Goal: Information Seeking & Learning: Learn about a topic

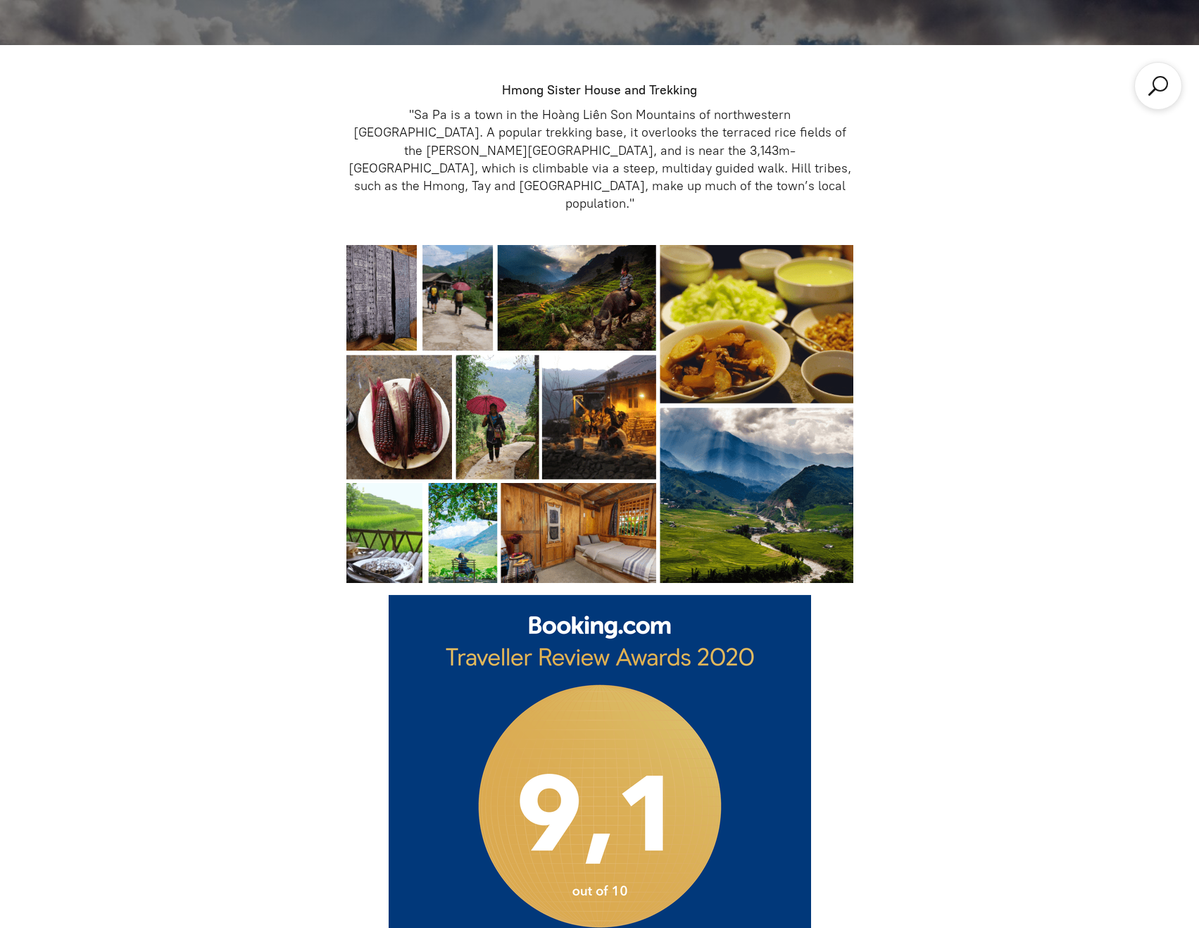
scroll to position [704, 0]
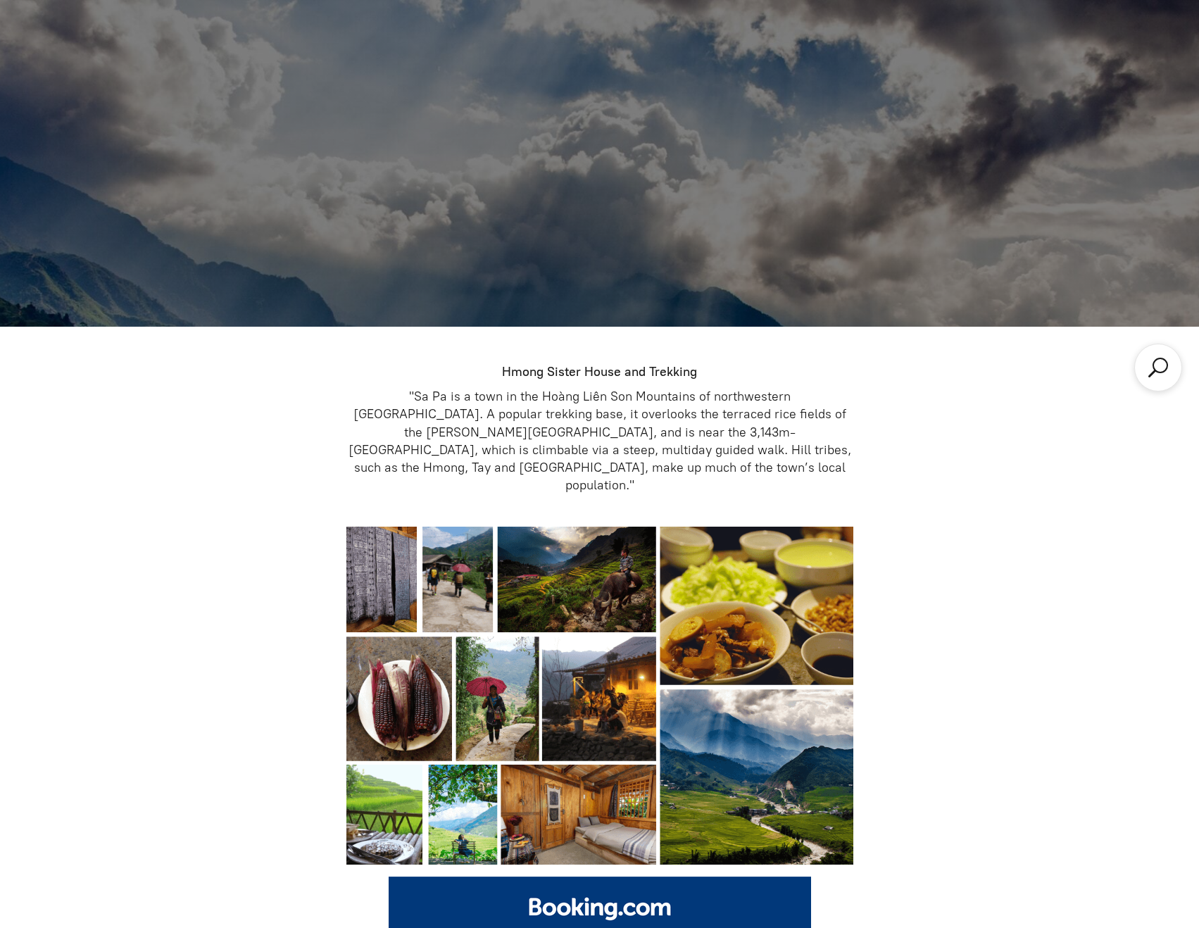
click at [474, 403] on p ""Sa Pa is a town in the Hoàng Liên Son Mountains of northwestern Vietnam. A pop…" at bounding box center [599, 441] width 507 height 106
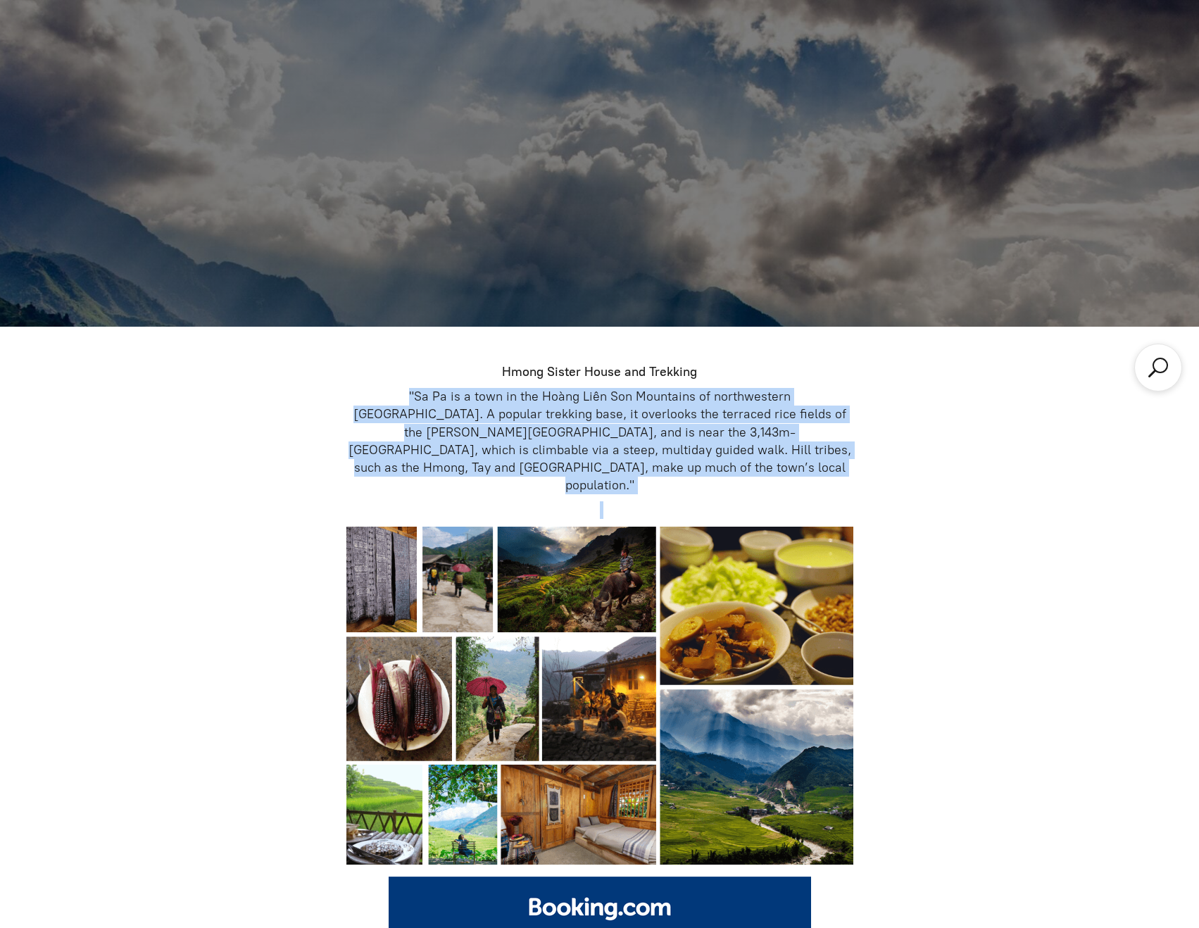
click at [474, 403] on p ""Sa Pa is a town in the Hoàng Liên Son Mountains of northwestern Vietnam. A pop…" at bounding box center [599, 441] width 507 height 106
click at [467, 429] on p ""Sa Pa is a town in the Hoàng Liên Son Mountains of northwestern Vietnam. A pop…" at bounding box center [599, 441] width 507 height 106
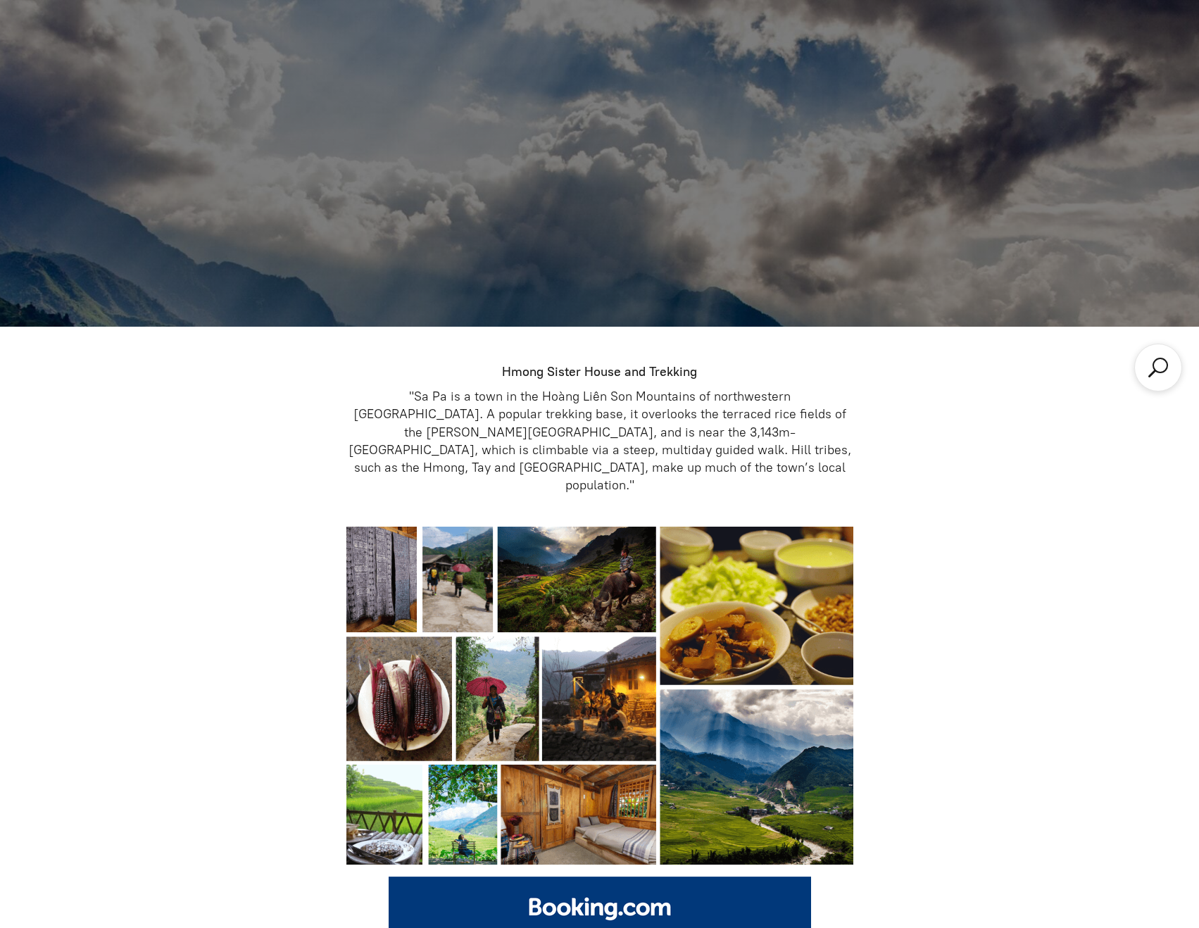
click at [453, 426] on p ""Sa Pa is a town in the Hoàng Liên Son Mountains of northwestern Vietnam. A pop…" at bounding box center [599, 441] width 507 height 106
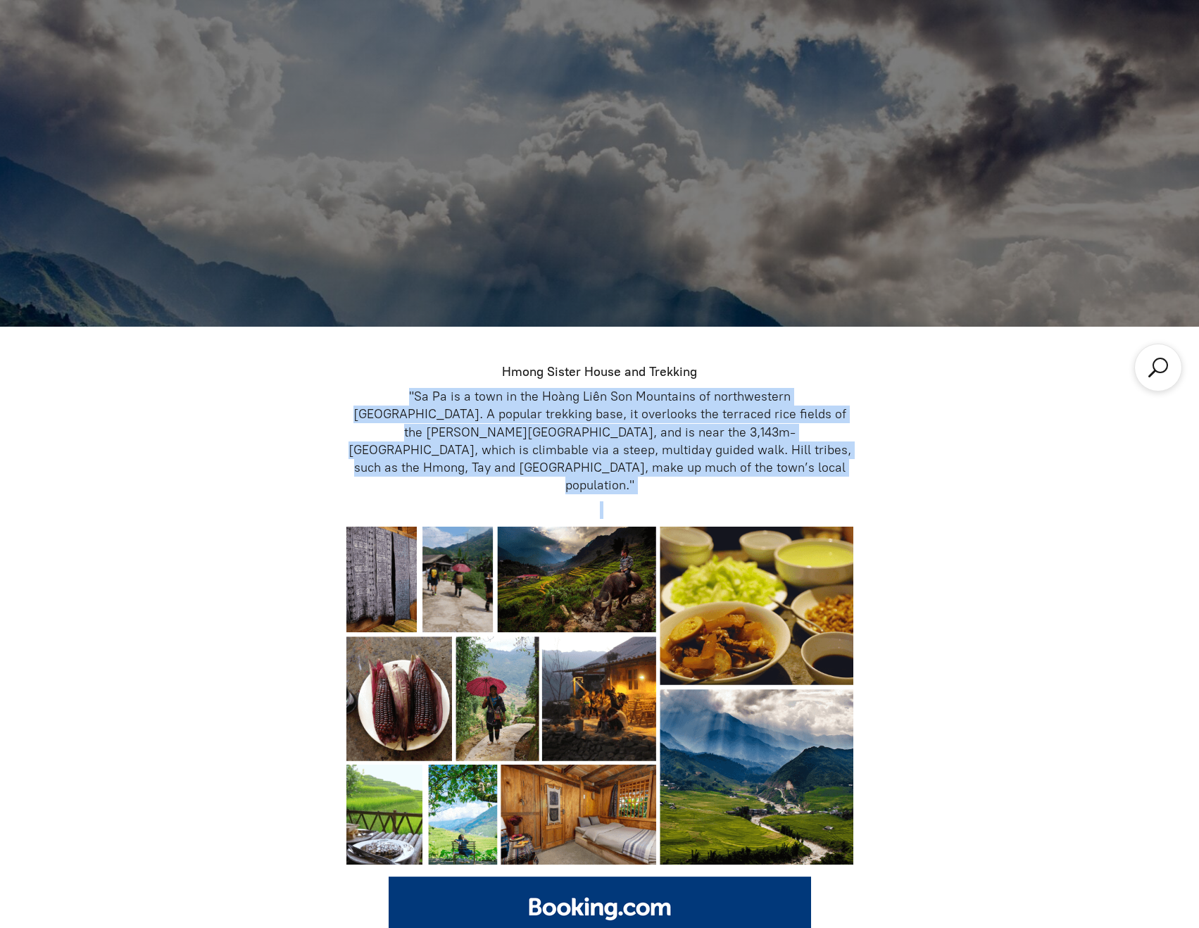
click at [453, 426] on p ""Sa Pa is a town in the Hoàng Liên Son Mountains of northwestern Vietnam. A pop…" at bounding box center [599, 441] width 507 height 106
click at [462, 434] on p ""Sa Pa is a town in the Hoàng Liên Son Mountains of northwestern Vietnam. A pop…" at bounding box center [599, 441] width 507 height 106
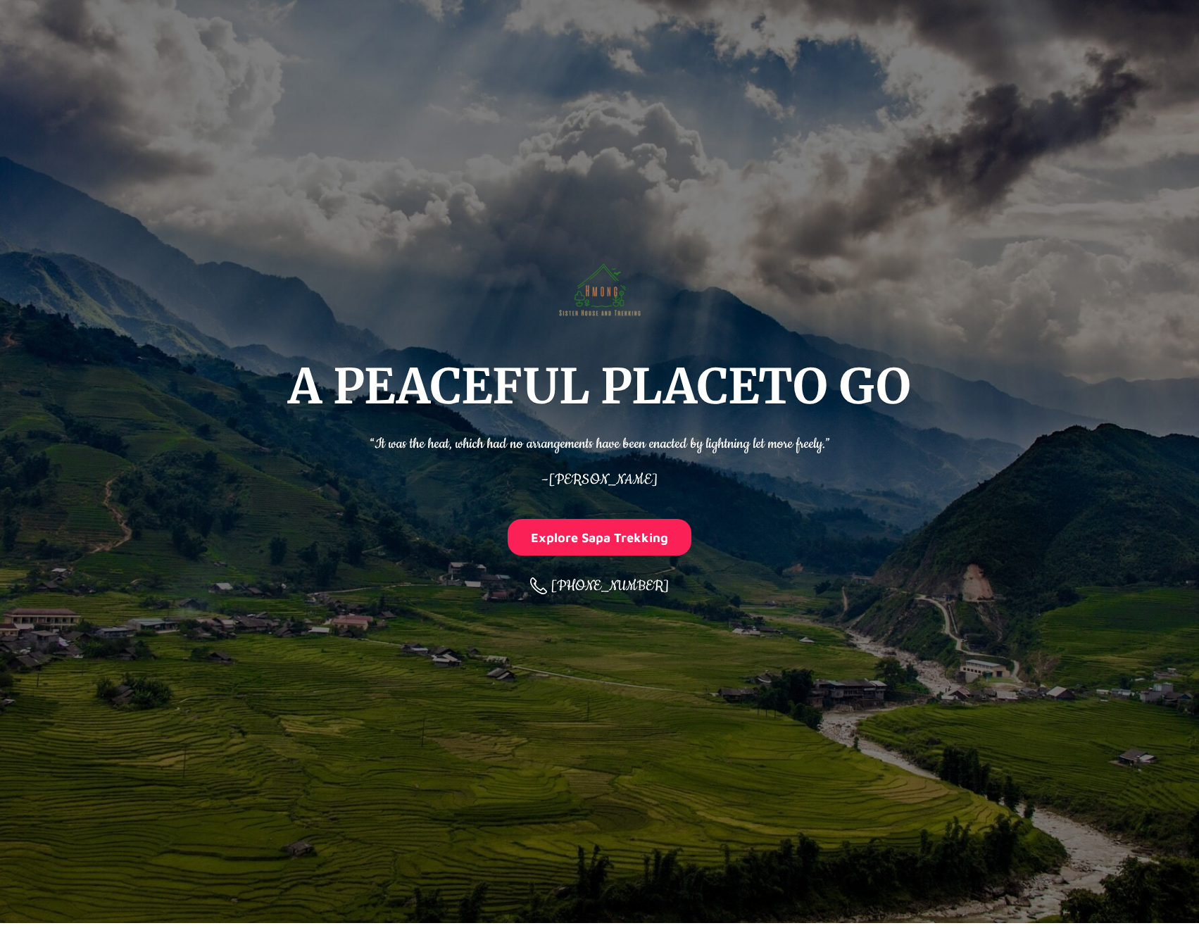
scroll to position [0, 0]
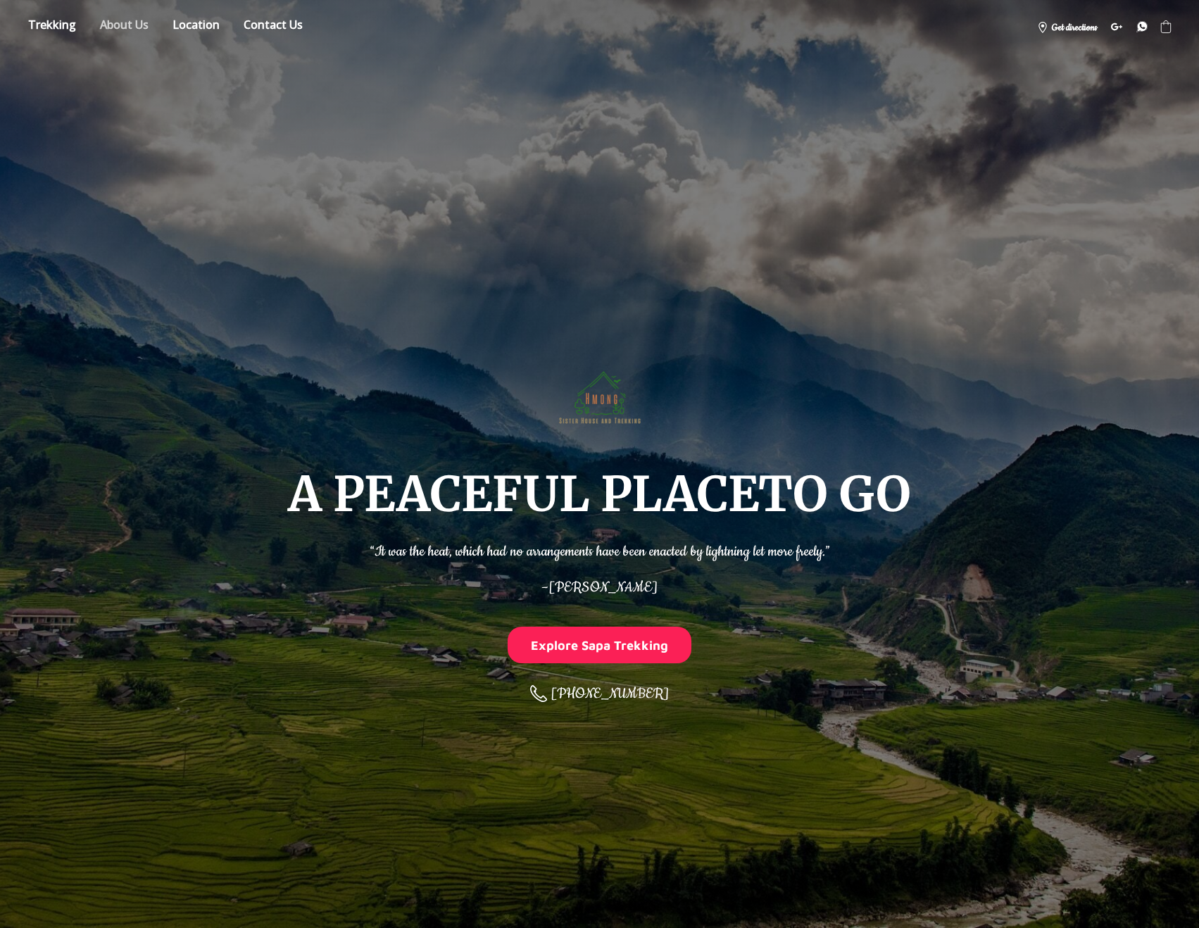
click at [136, 30] on link "About" at bounding box center [124, 27] width 70 height 25
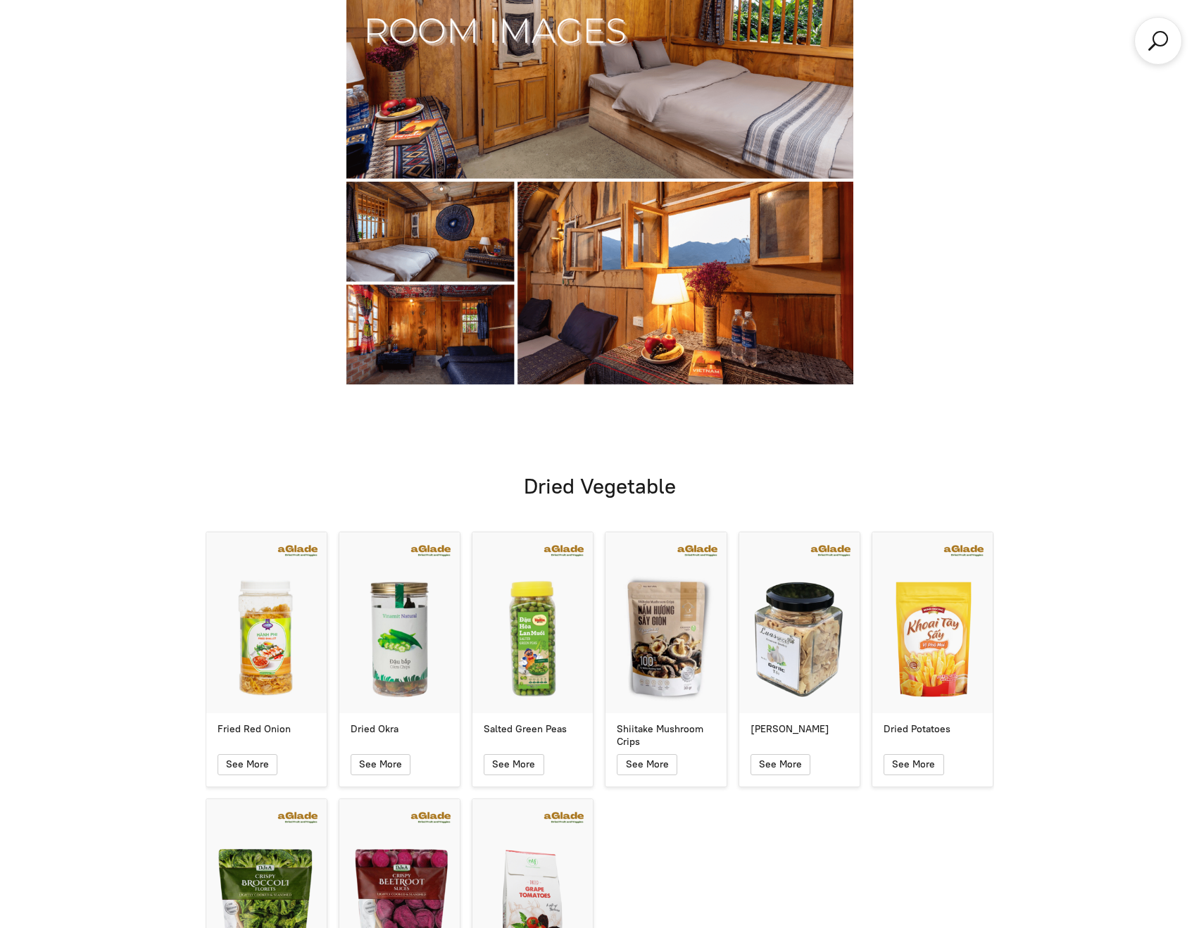
scroll to position [8722, 0]
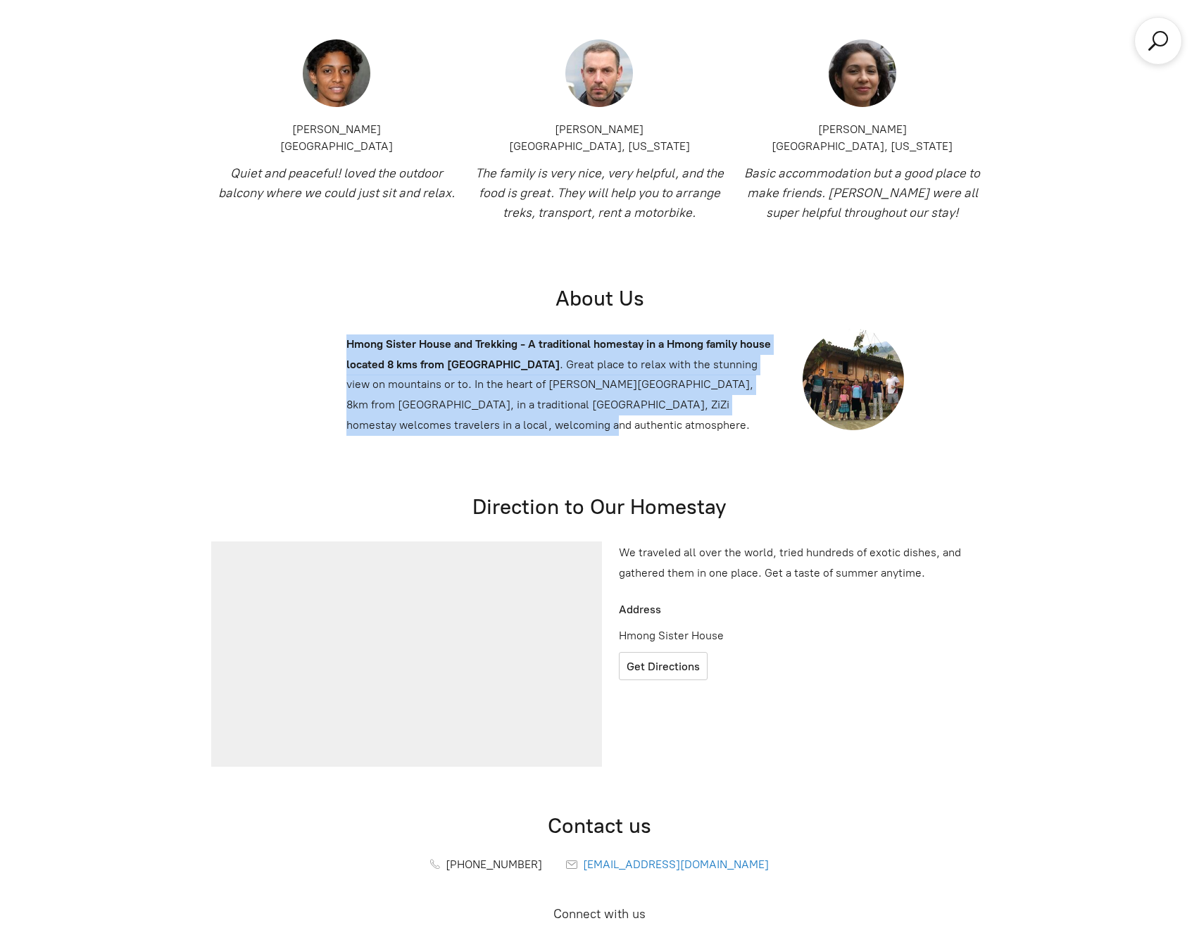
drag, startPoint x: 349, startPoint y: 174, endPoint x: 492, endPoint y: 255, distance: 164.2
click at [492, 334] on p "Hmong Sister House and Trekking - A traditional homestay in a Hmong family hous…" at bounding box center [560, 384] width 428 height 101
click at [498, 334] on p "Hmong Sister House and Trekking - A traditional homestay in a Hmong family hous…" at bounding box center [560, 384] width 428 height 101
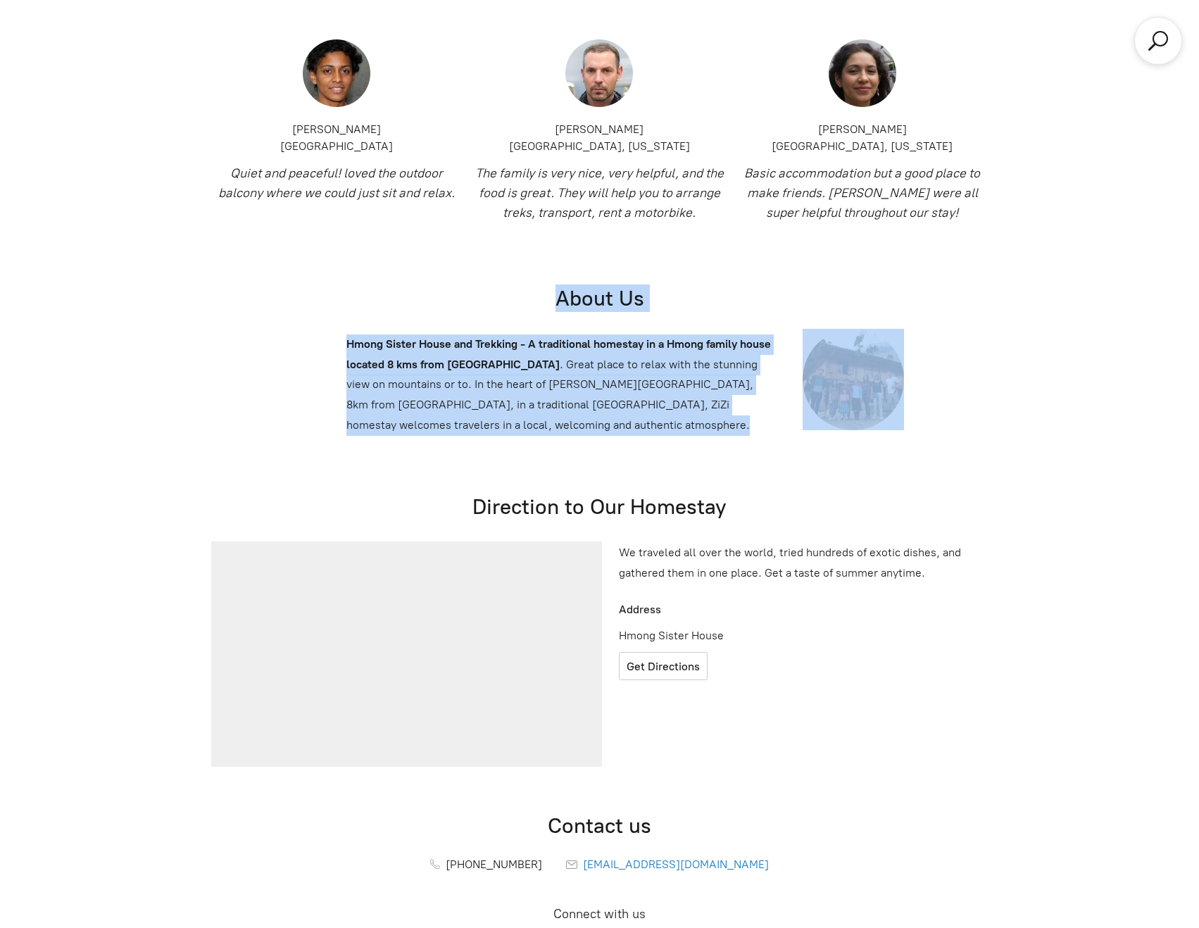
drag, startPoint x: 325, startPoint y: 115, endPoint x: 838, endPoint y: 279, distance: 538.1
click at [838, 279] on div "About Us Hmong Sister House and Trekking - A traditional homestay in a Hmong fa…" at bounding box center [599, 366] width 1199 height 208
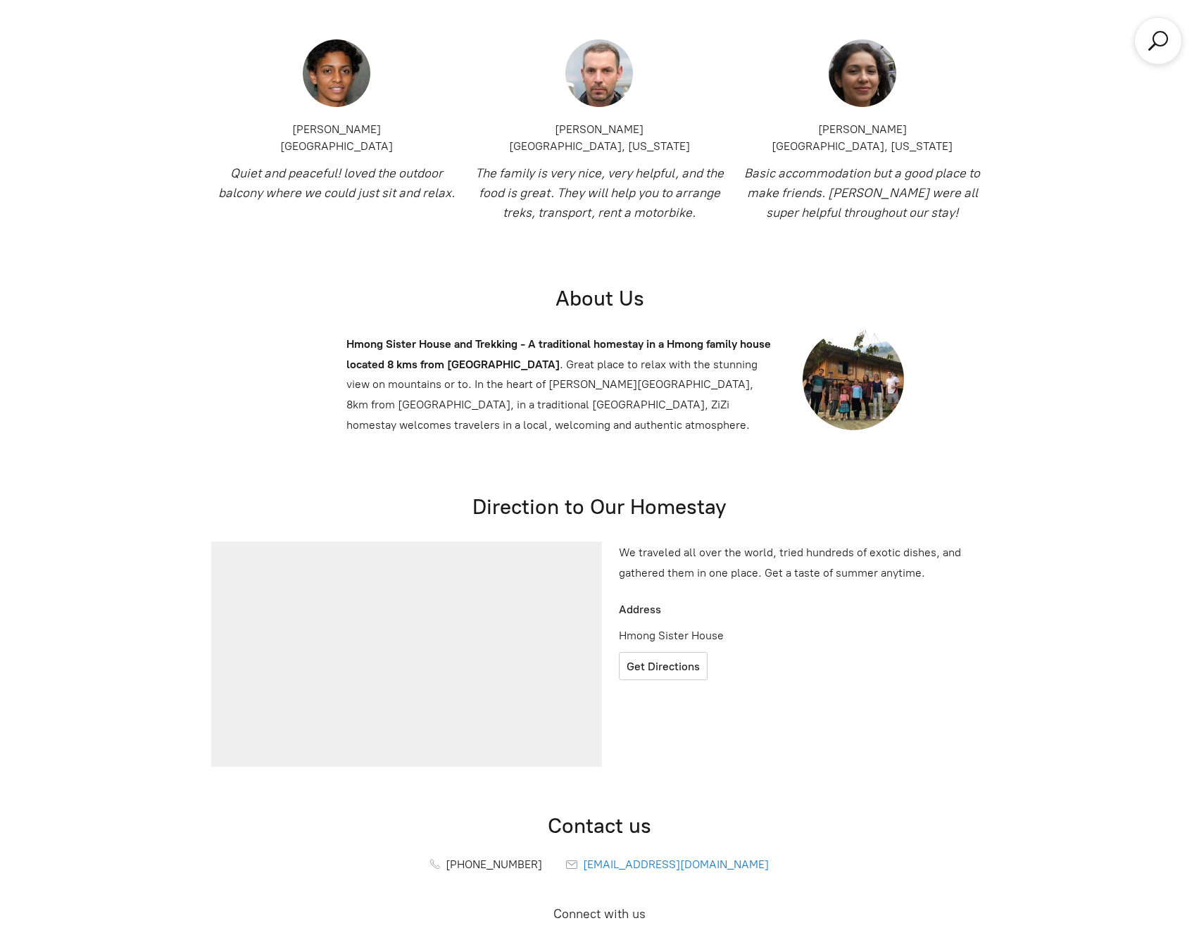
click at [862, 470] on div "Direction to Our Homestay We traveled all over the world, tried hundreds of exo…" at bounding box center [599, 629] width 811 height 319
click at [831, 543] on p "We traveled all over the world, tried hundreds of exotic dishes, and gathered t…" at bounding box center [803, 563] width 369 height 41
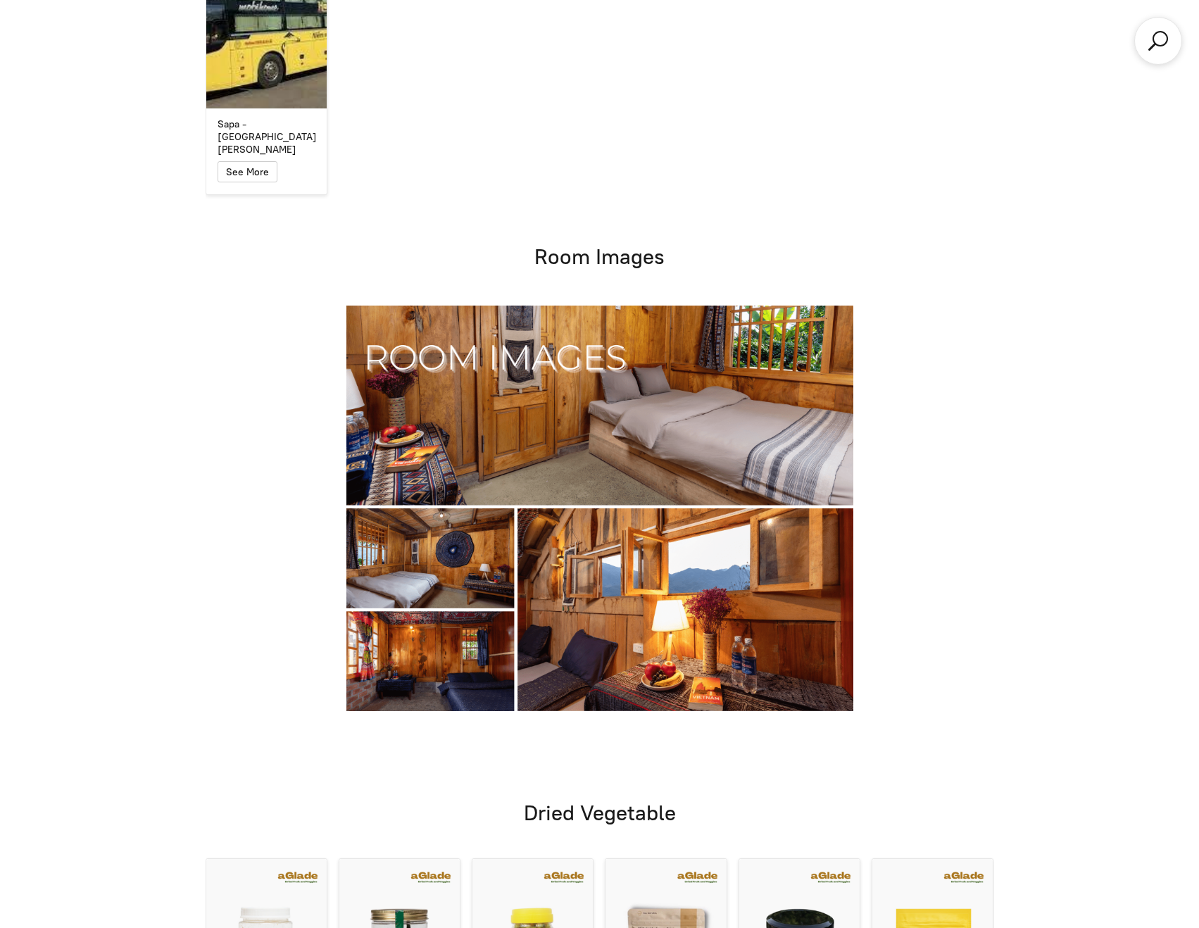
scroll to position [6963, 0]
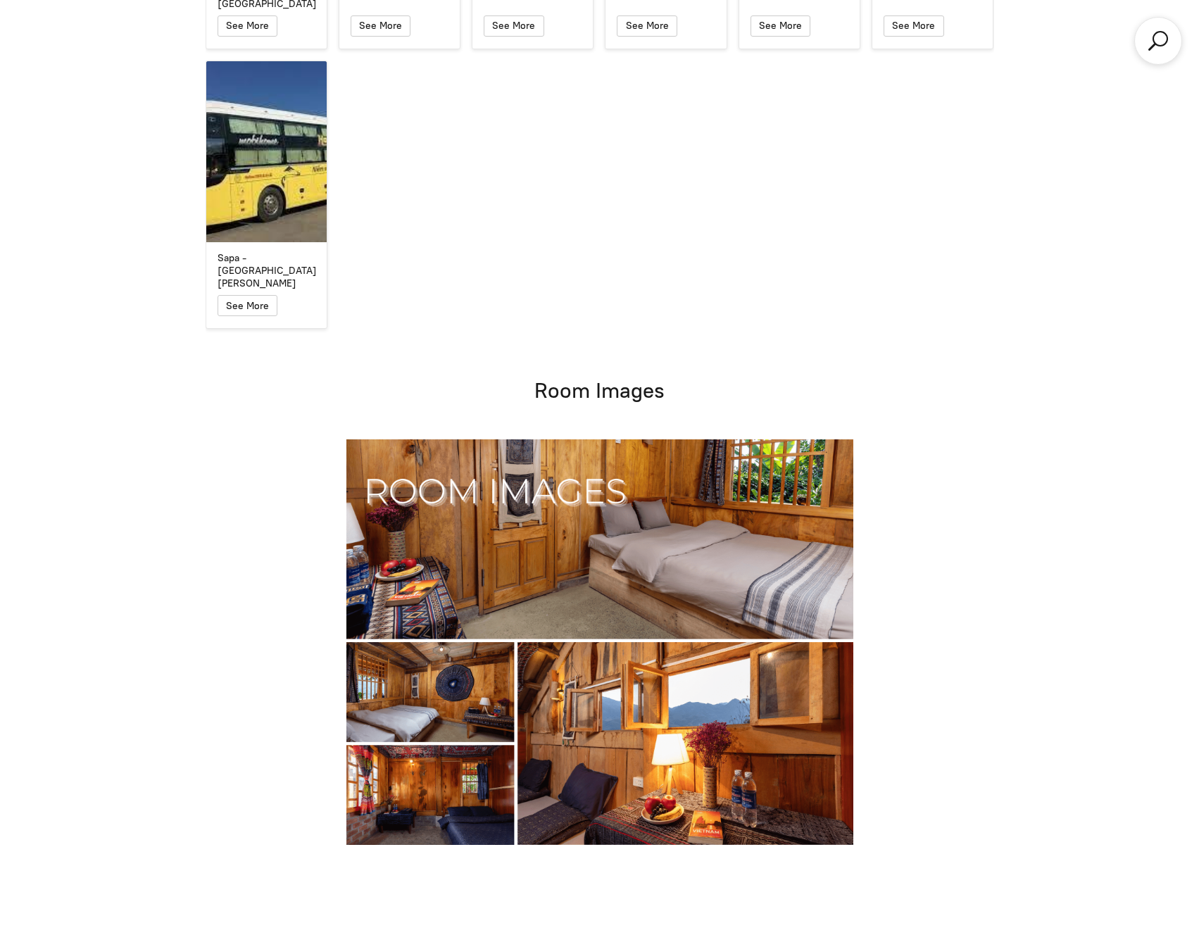
click at [694, 439] on img at bounding box center [599, 641] width 507 height 405
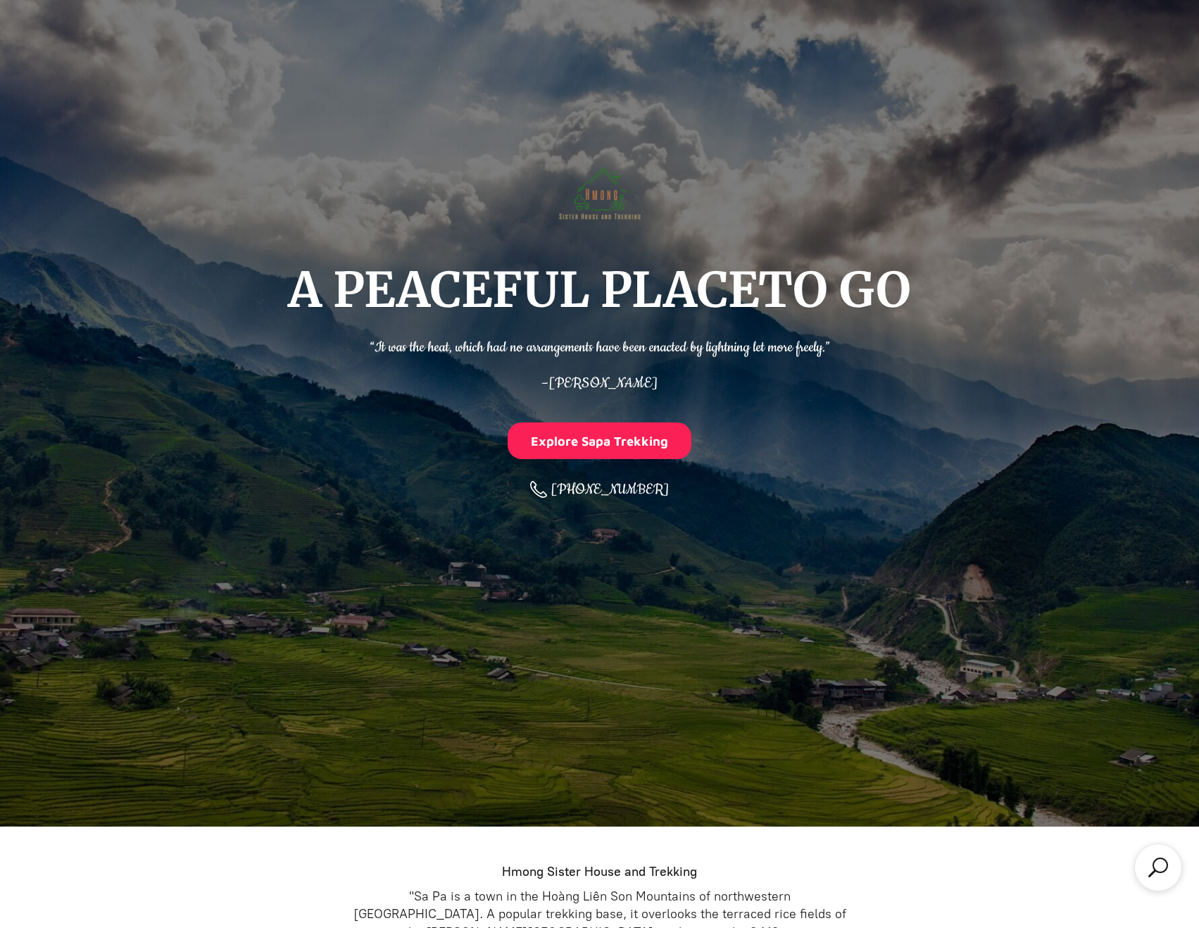
scroll to position [0, 0]
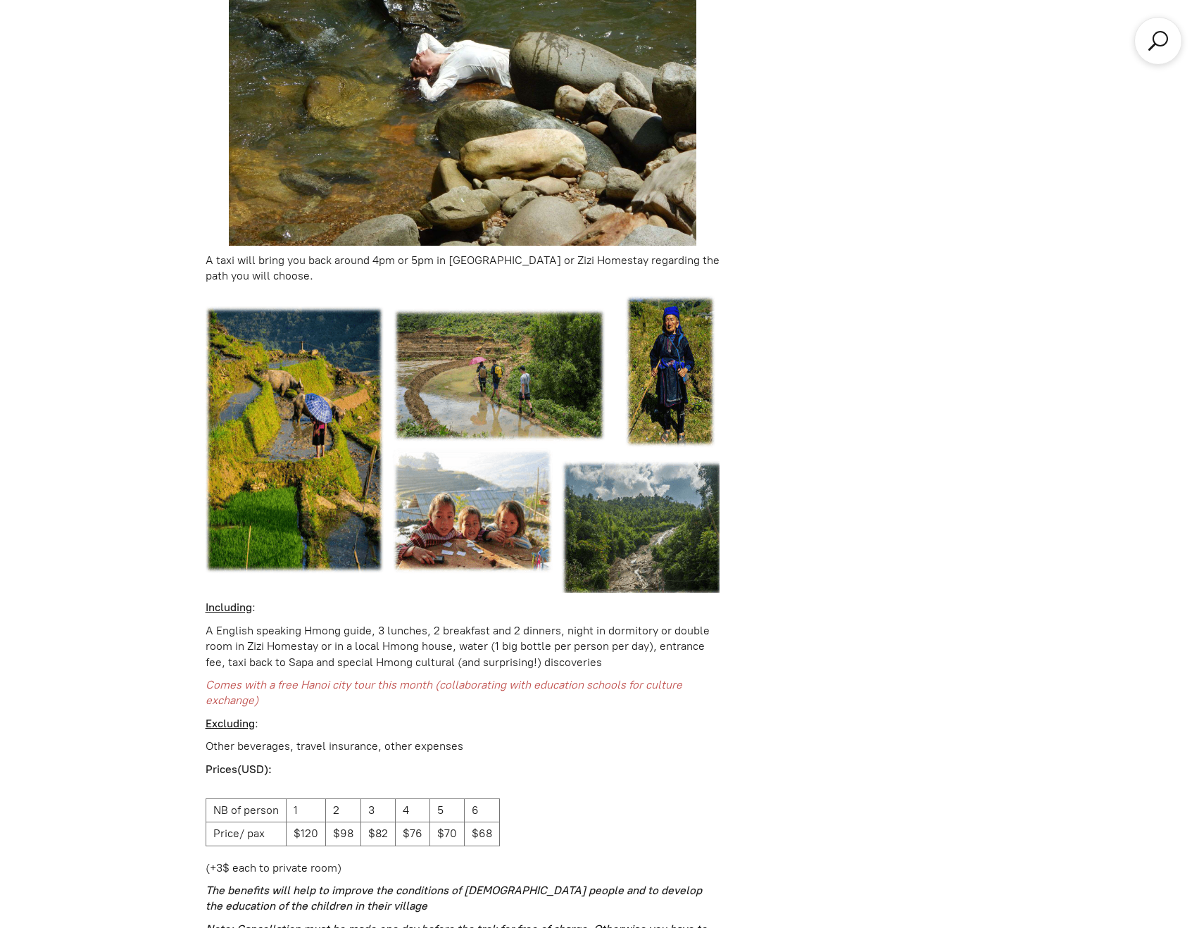
scroll to position [3110, 0]
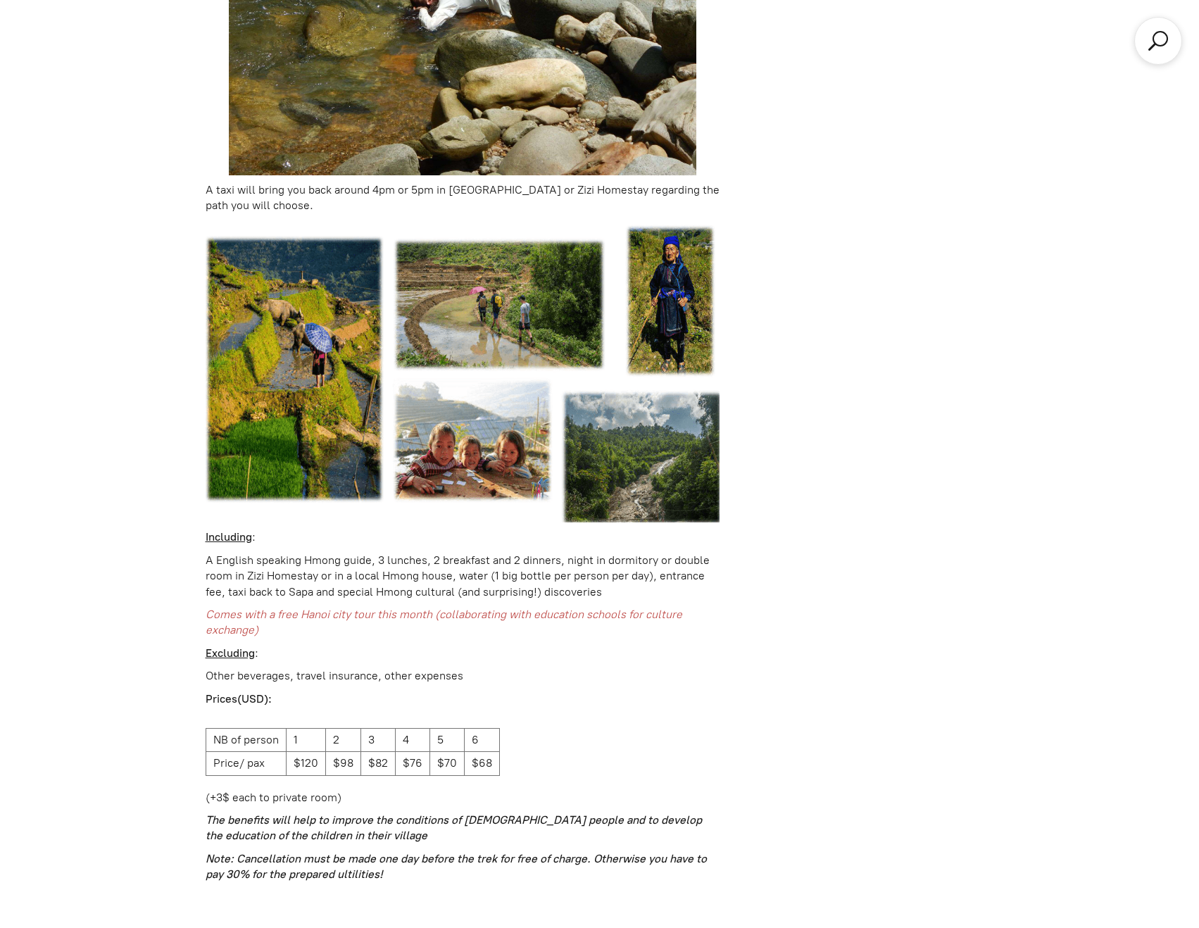
click at [417, 607] on span "Comes with a free Hanoi city tour this month (collaborating with education scho…" at bounding box center [444, 621] width 477 height 29
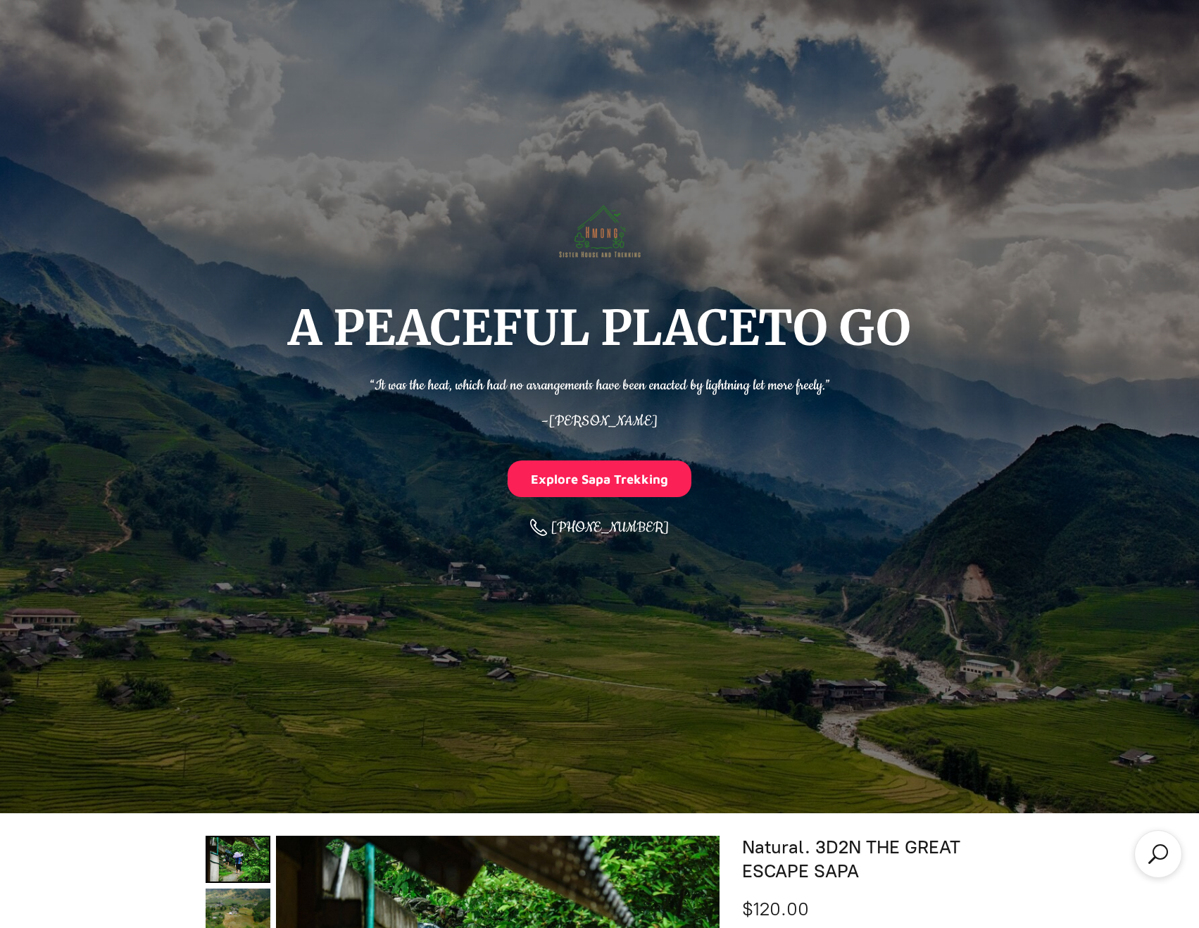
scroll to position [0, 0]
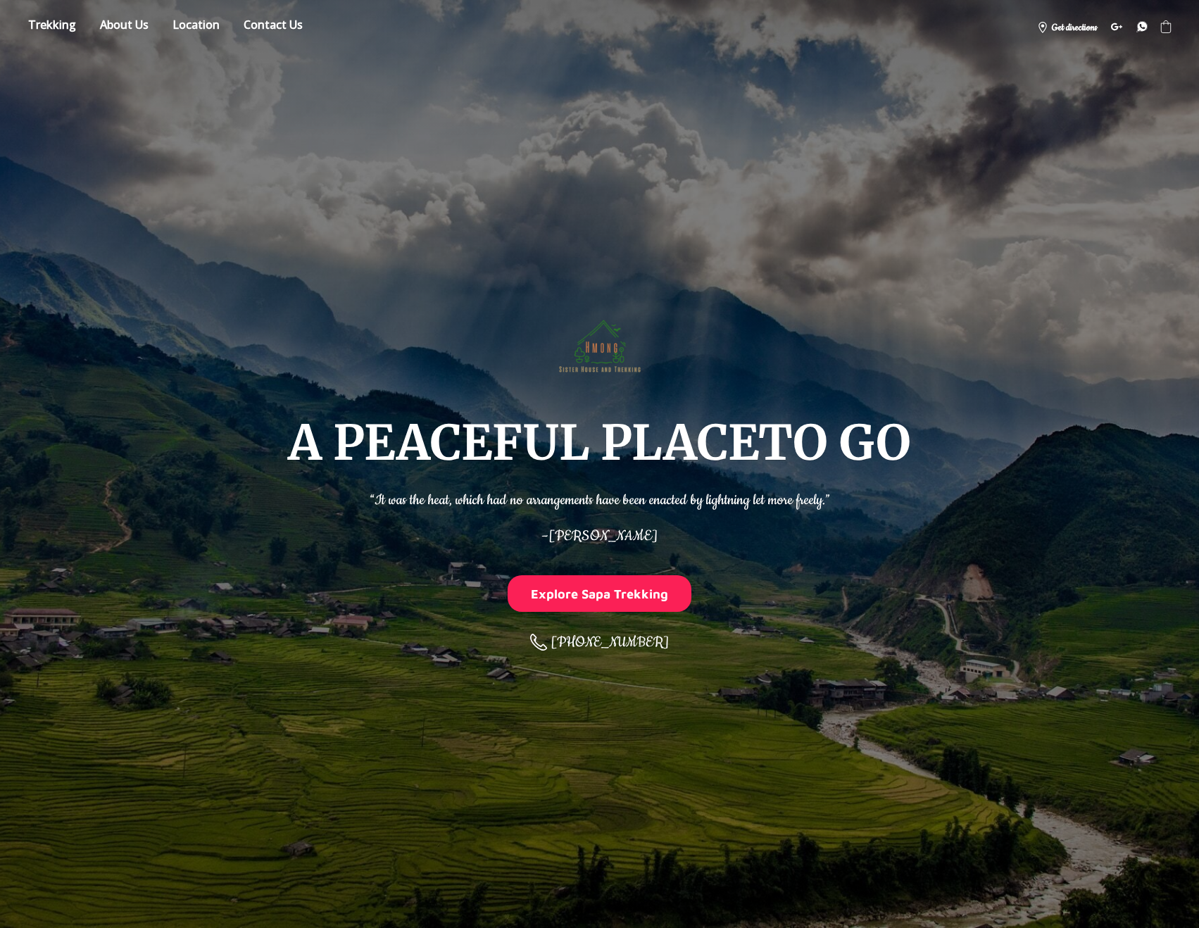
click at [638, 139] on div "A PEACEFUL PLACE TO GO “It was the heat, which had no arrangements have been en…" at bounding box center [599, 484] width 1142 height 832
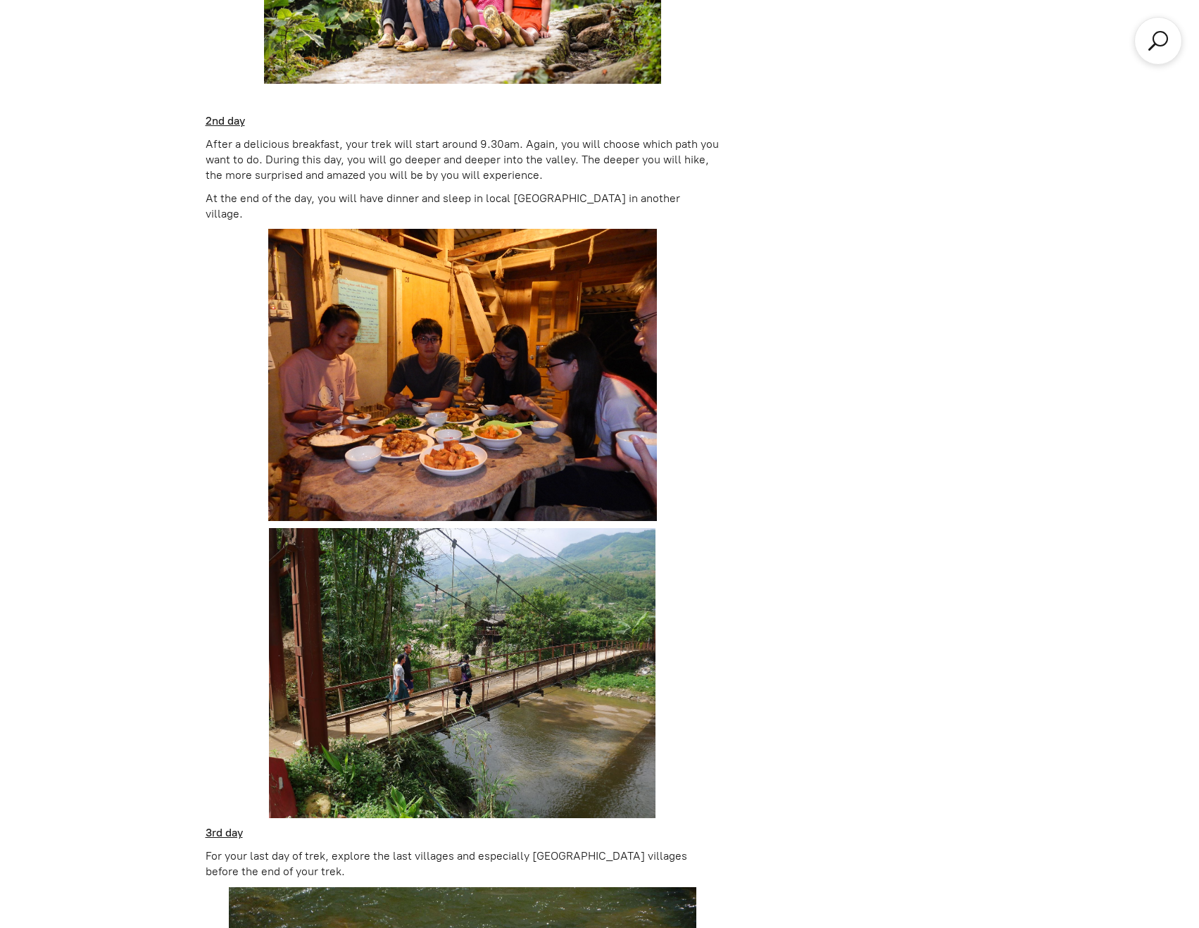
scroll to position [1971, 0]
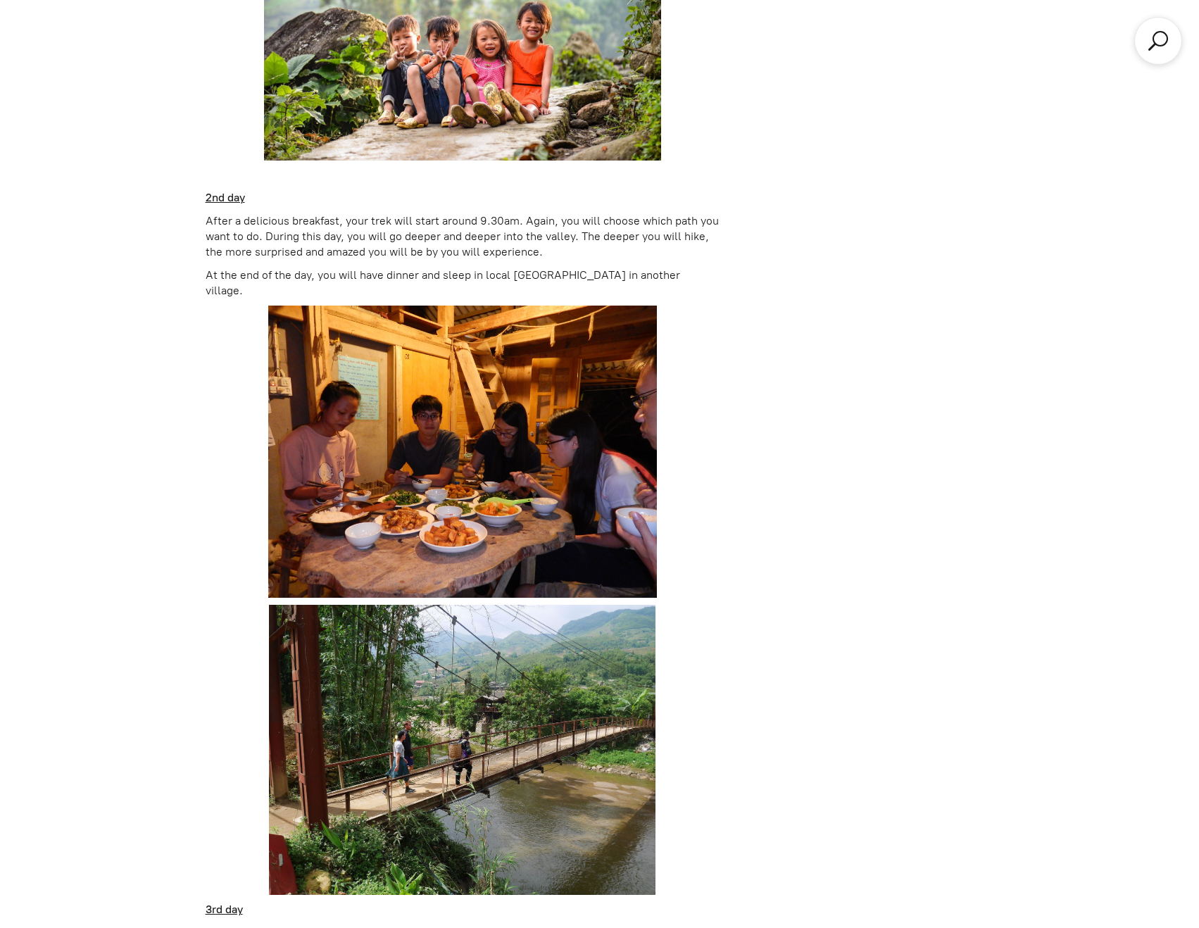
click at [529, 258] on p "After a delicious breakfast, your trek will start around 9.30am. Again, you wil…" at bounding box center [463, 236] width 515 height 47
click at [735, 268] on div "+2 Natural. 3D2N THE GREAT ESCAPE SAPA $120.00 Price/pax based on the group of …" at bounding box center [600, 521] width 788 height 3085
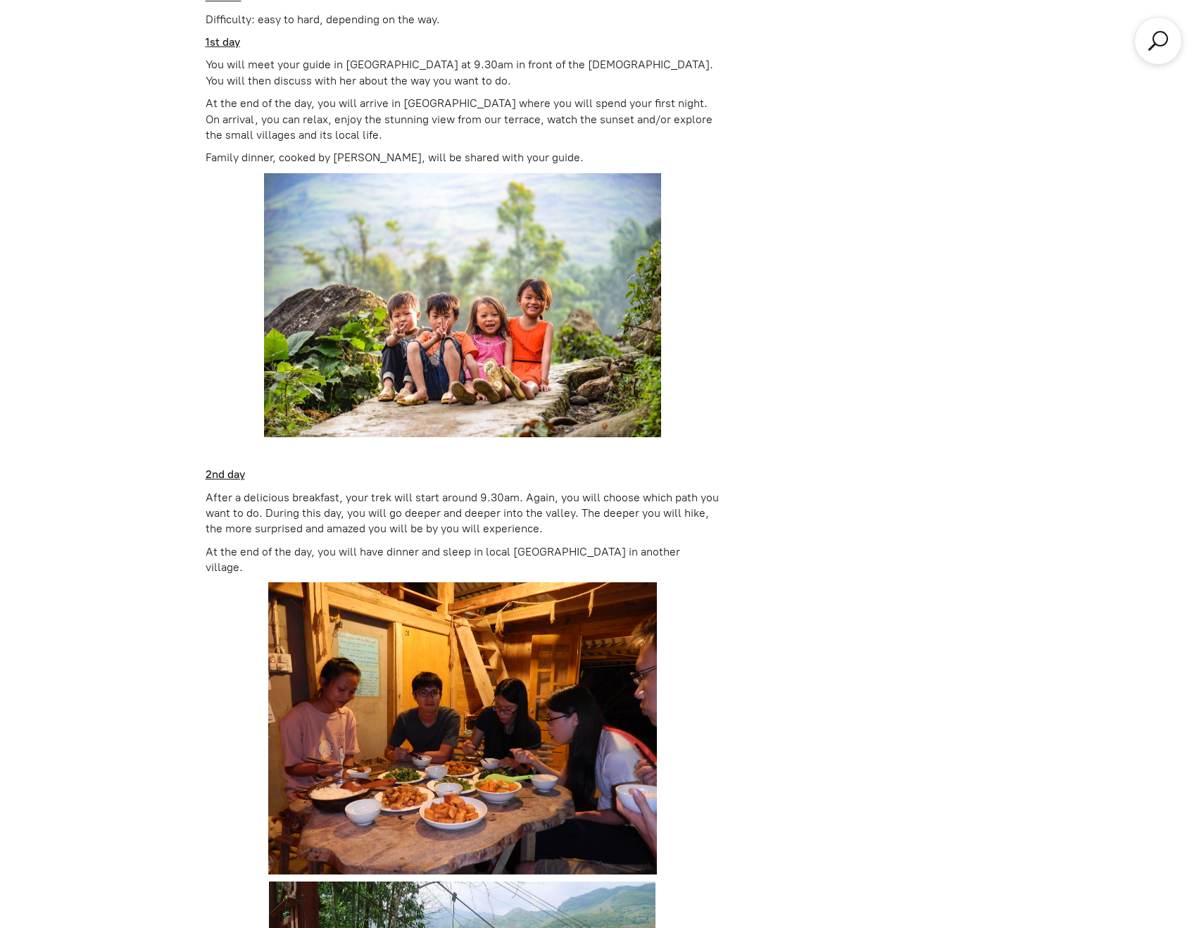
scroll to position [1478, 0]
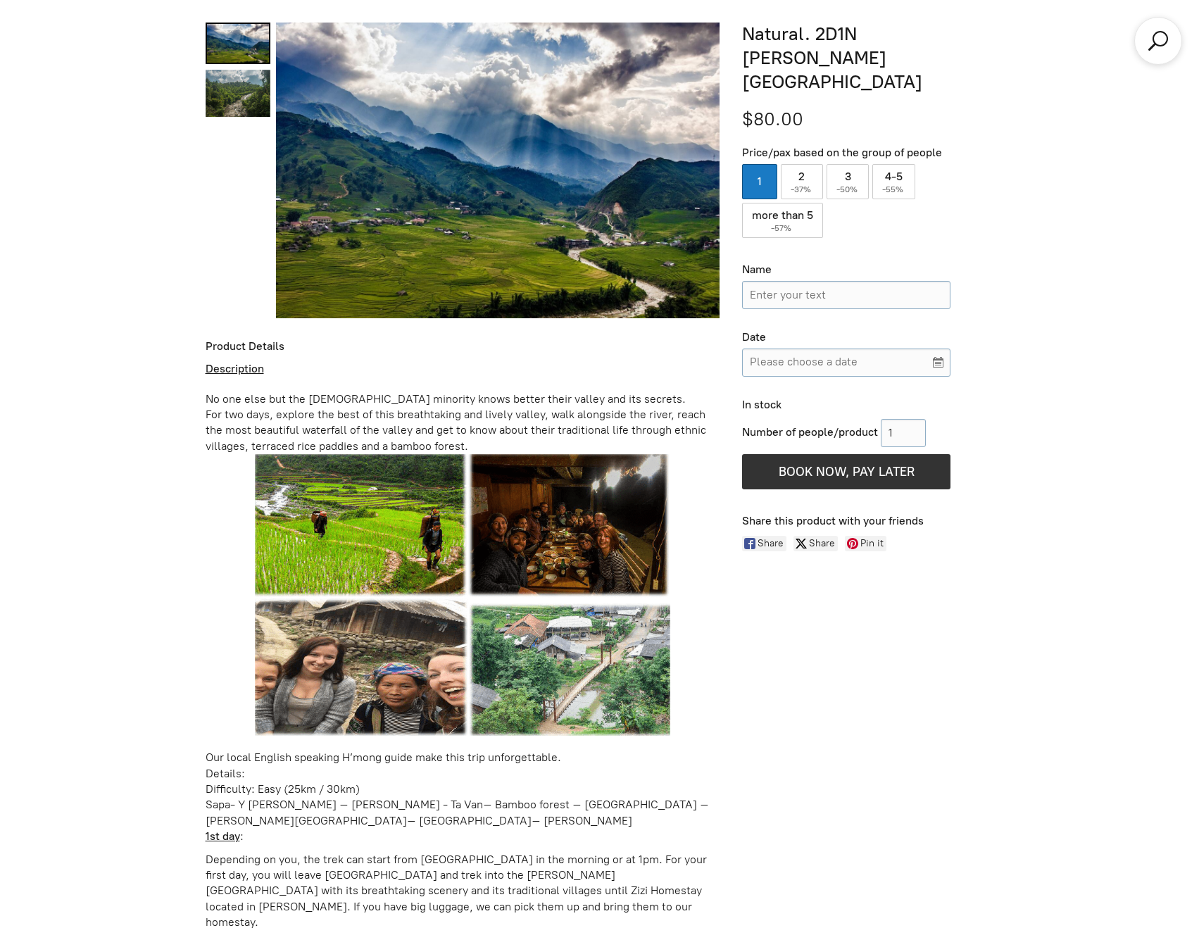
click at [331, 410] on div "For two days, explore the best of this breathtaking and lively valley, walk alo…" at bounding box center [463, 430] width 515 height 47
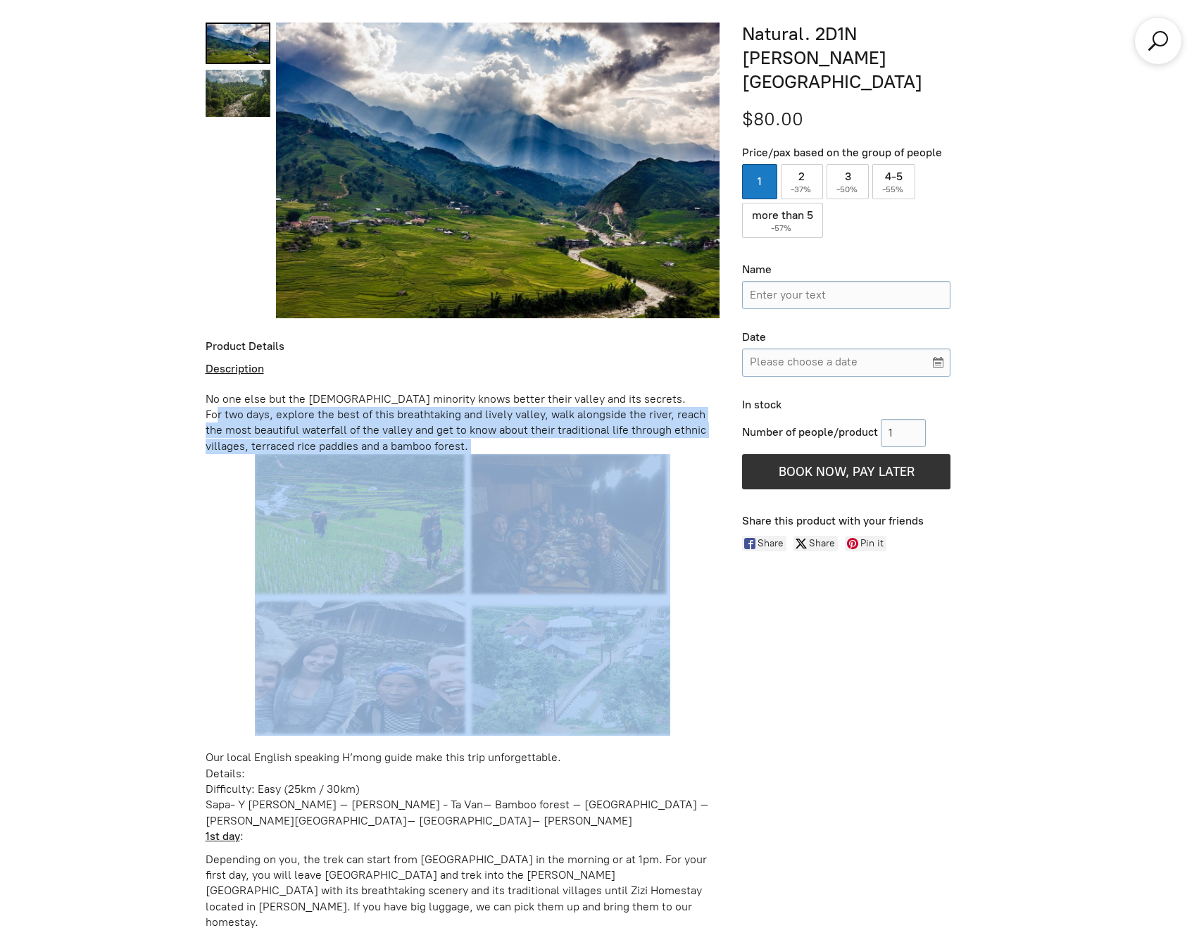
click at [331, 410] on div "For two days, explore the best of this breathtaking and lively valley, walk alo…" at bounding box center [463, 430] width 515 height 47
click at [331, 409] on div "For two days, explore the best of this breathtaking and lively valley, walk alo…" at bounding box center [463, 430] width 515 height 47
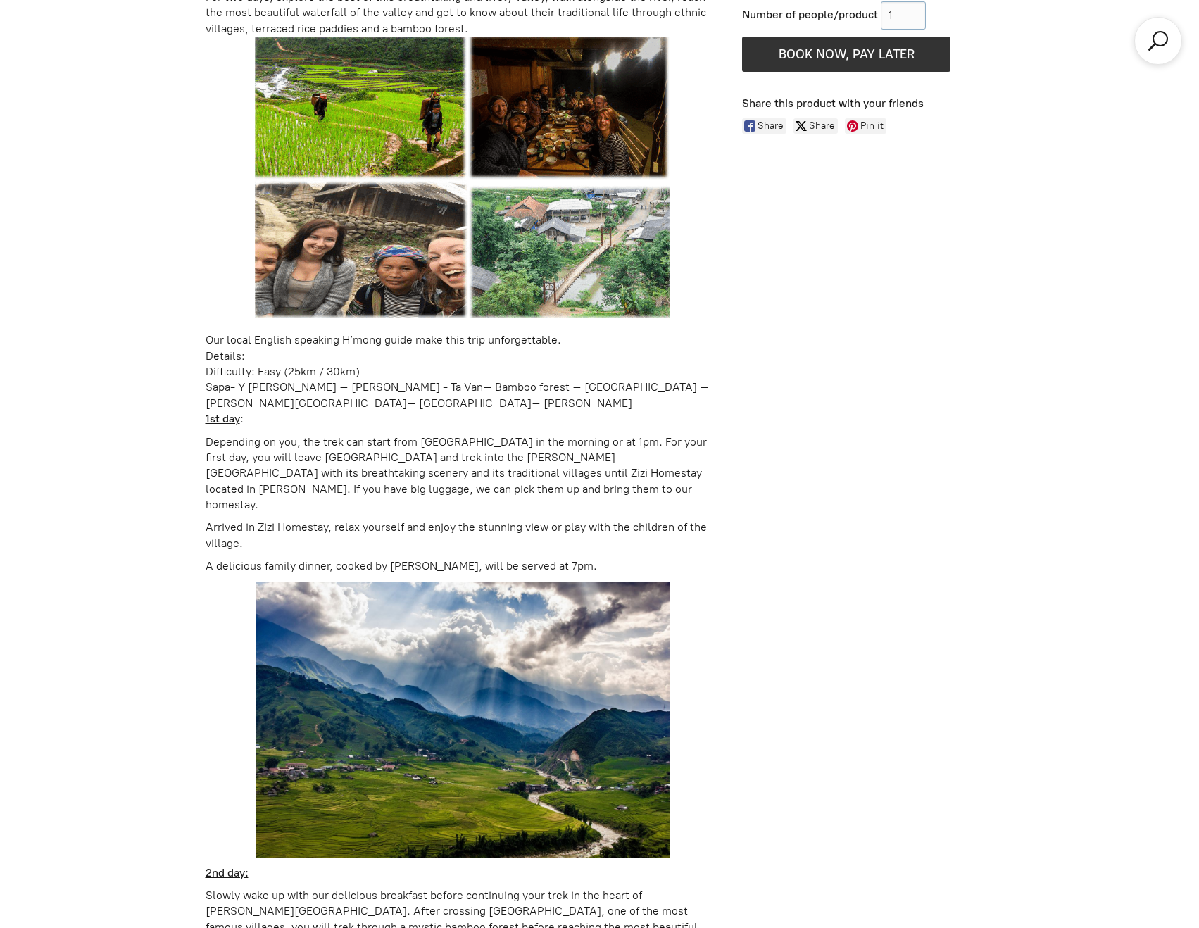
scroll to position [1350, 0]
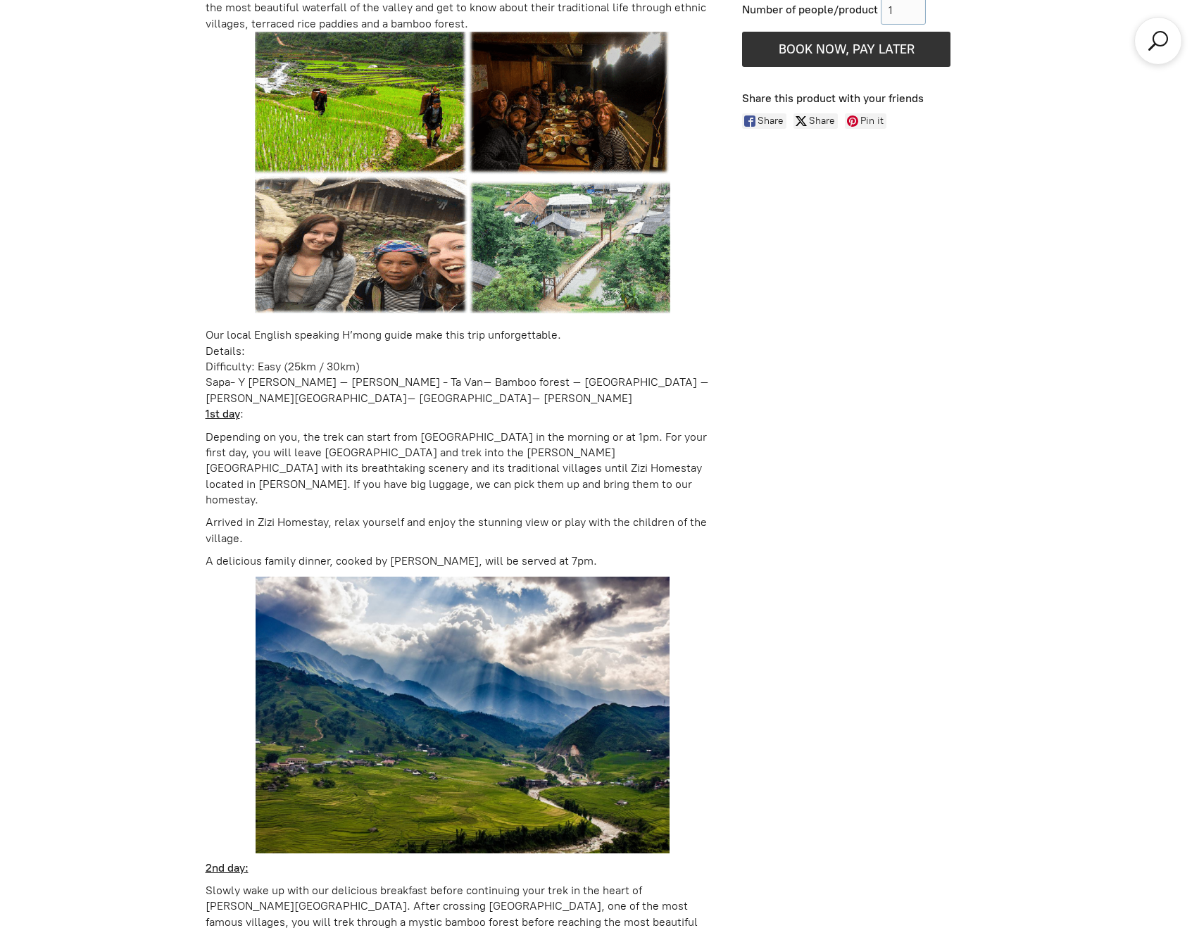
click at [275, 446] on p "Depending on you, the trek can start from Sapa in the morning or at 1pm. For yo…" at bounding box center [463, 468] width 515 height 79
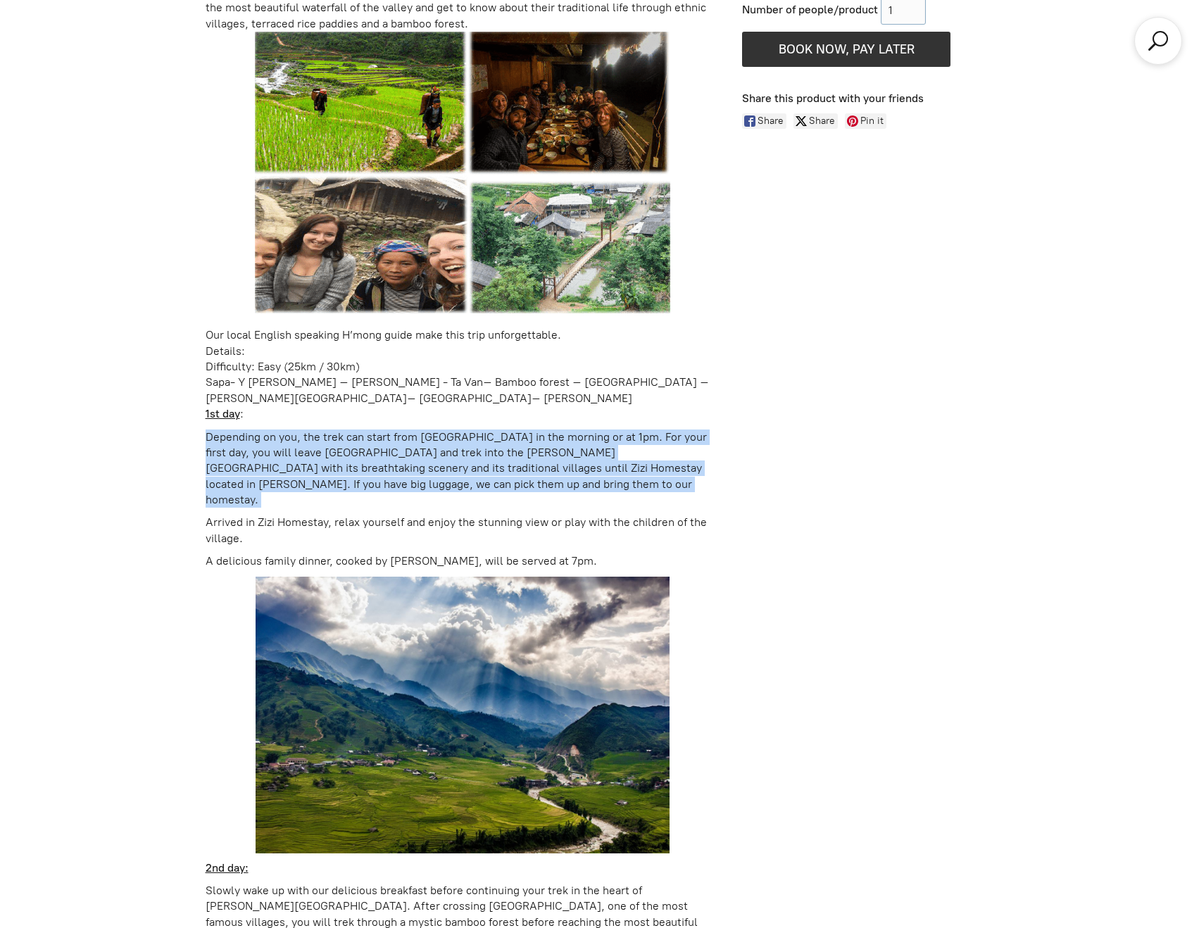
click at [275, 446] on p "Depending on you, the trek can start from Sapa in the morning or at 1pm. For yo…" at bounding box center [463, 468] width 515 height 79
click at [405, 461] on p "Depending on you, the trek can start from Sapa in the morning or at 1pm. For yo…" at bounding box center [463, 468] width 515 height 79
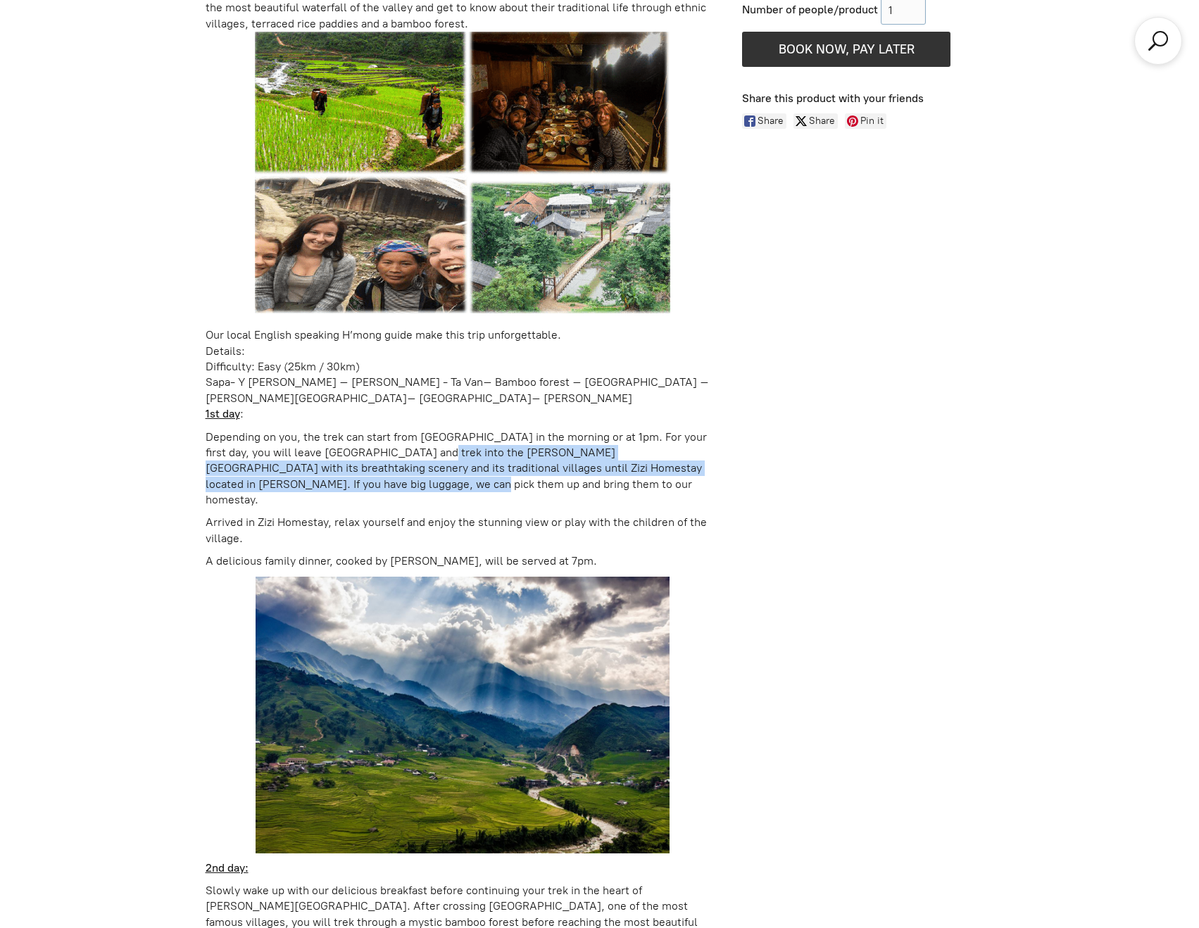
drag, startPoint x: 415, startPoint y: 448, endPoint x: 405, endPoint y: 483, distance: 36.6
click at [405, 483] on p "Depending on you, the trek can start from Sapa in the morning or at 1pm. For yo…" at bounding box center [463, 468] width 515 height 79
click at [403, 484] on p "Depending on you, the trek can start from Sapa in the morning or at 1pm. For yo…" at bounding box center [463, 468] width 515 height 79
drag, startPoint x: 420, startPoint y: 478, endPoint x: 420, endPoint y: 455, distance: 22.5
click at [420, 455] on p "Depending on you, the trek can start from Sapa in the morning or at 1pm. For yo…" at bounding box center [463, 468] width 515 height 79
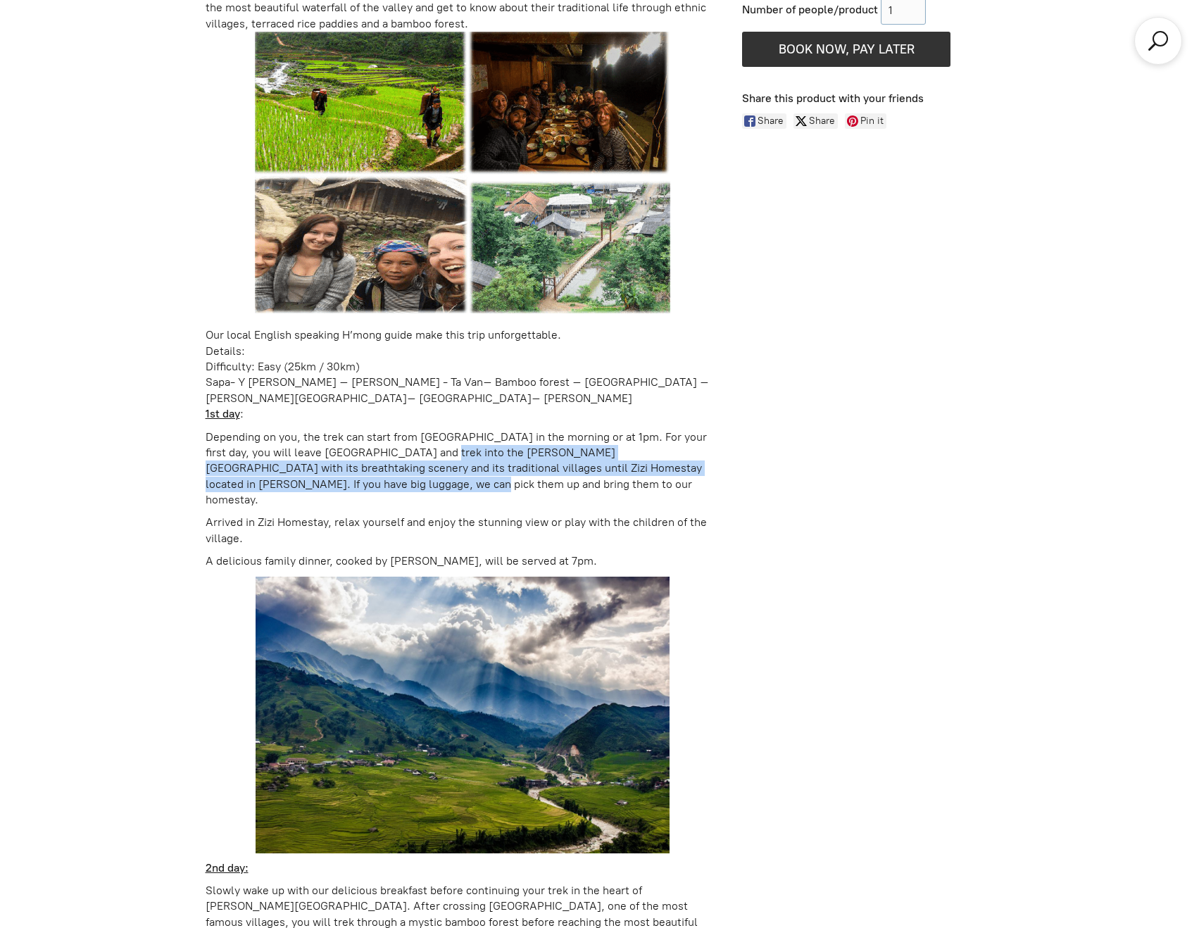
click at [402, 462] on p "Depending on you, the trek can start from Sapa in the morning or at 1pm. For yo…" at bounding box center [463, 468] width 515 height 79
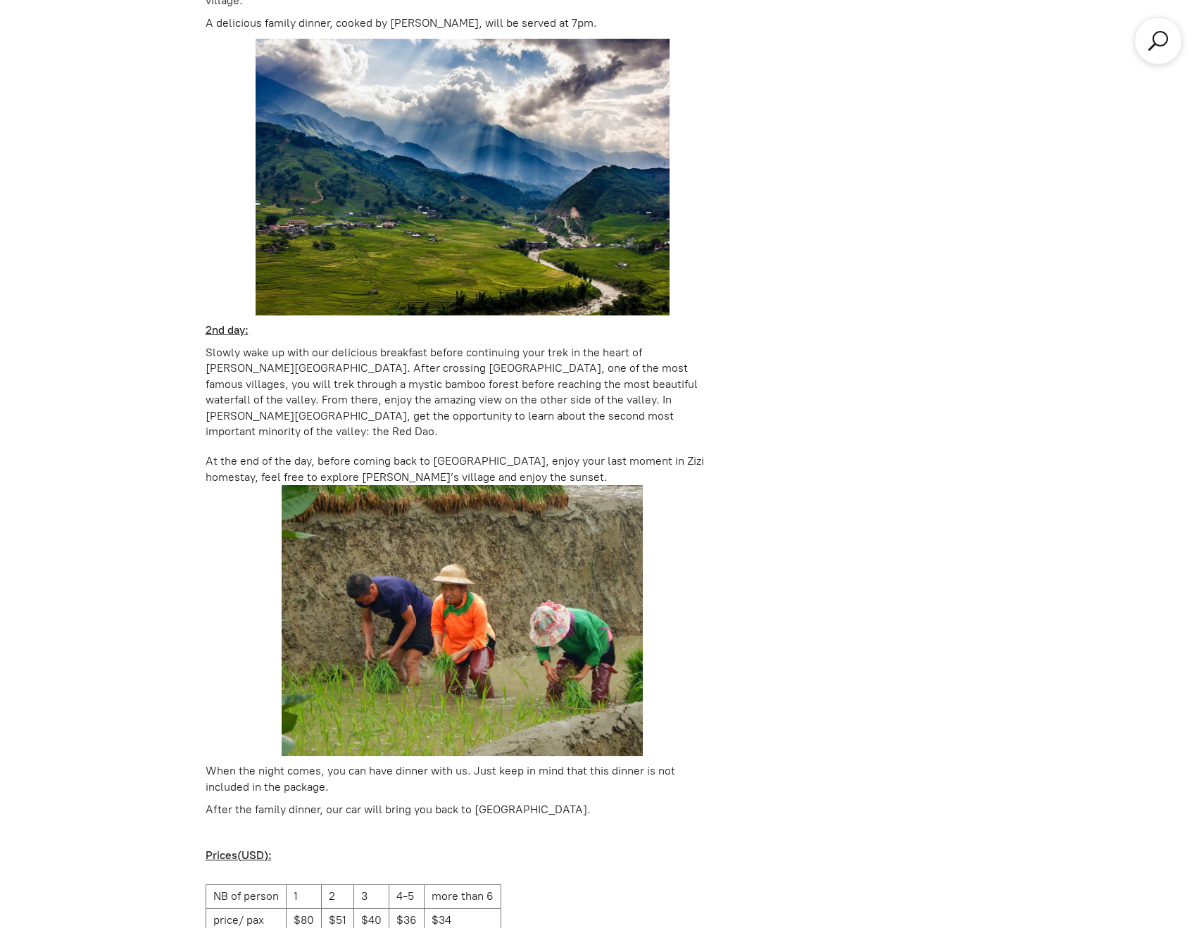
scroll to position [1913, 0]
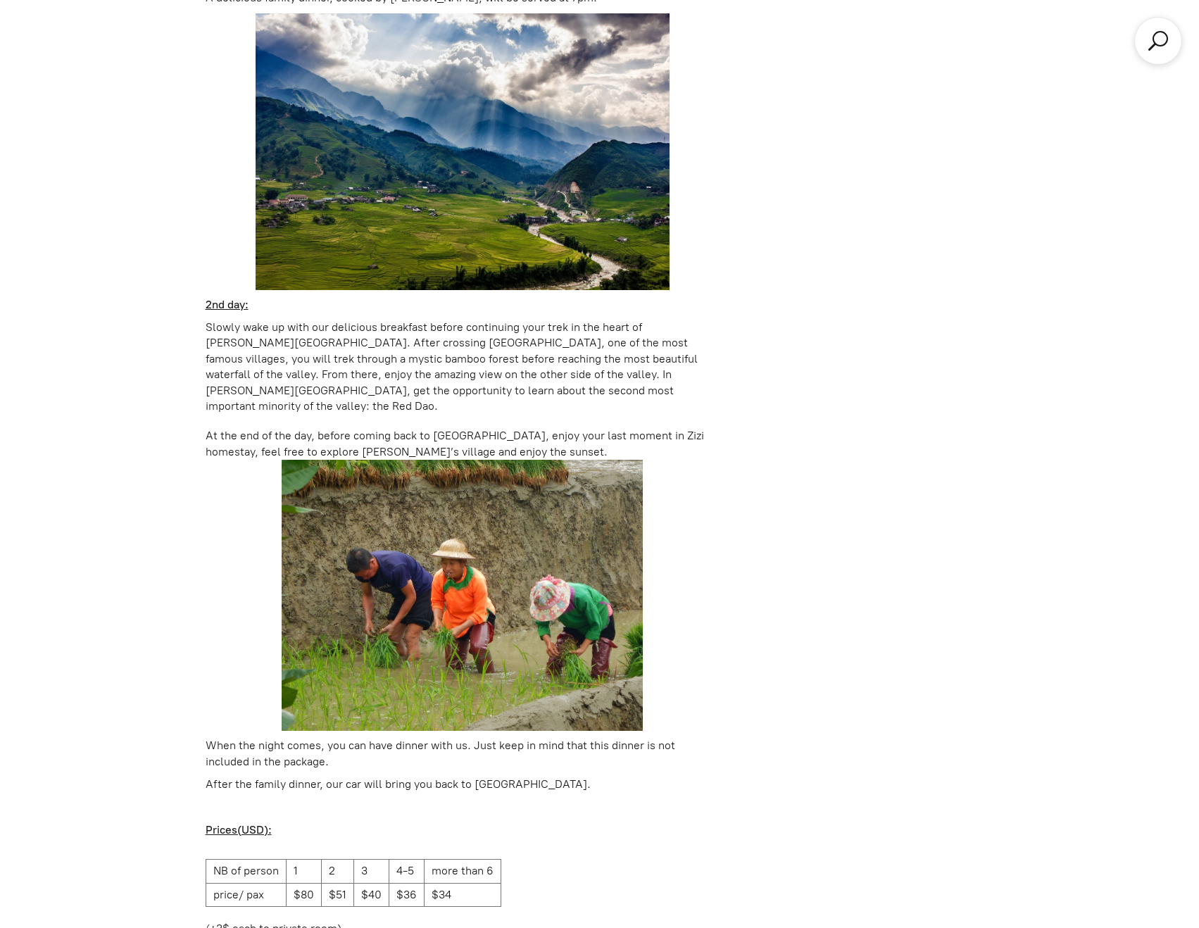
click at [385, 358] on p "Slowly wake up with our delicious breakfast before continuing your trek in the …" at bounding box center [463, 367] width 515 height 94
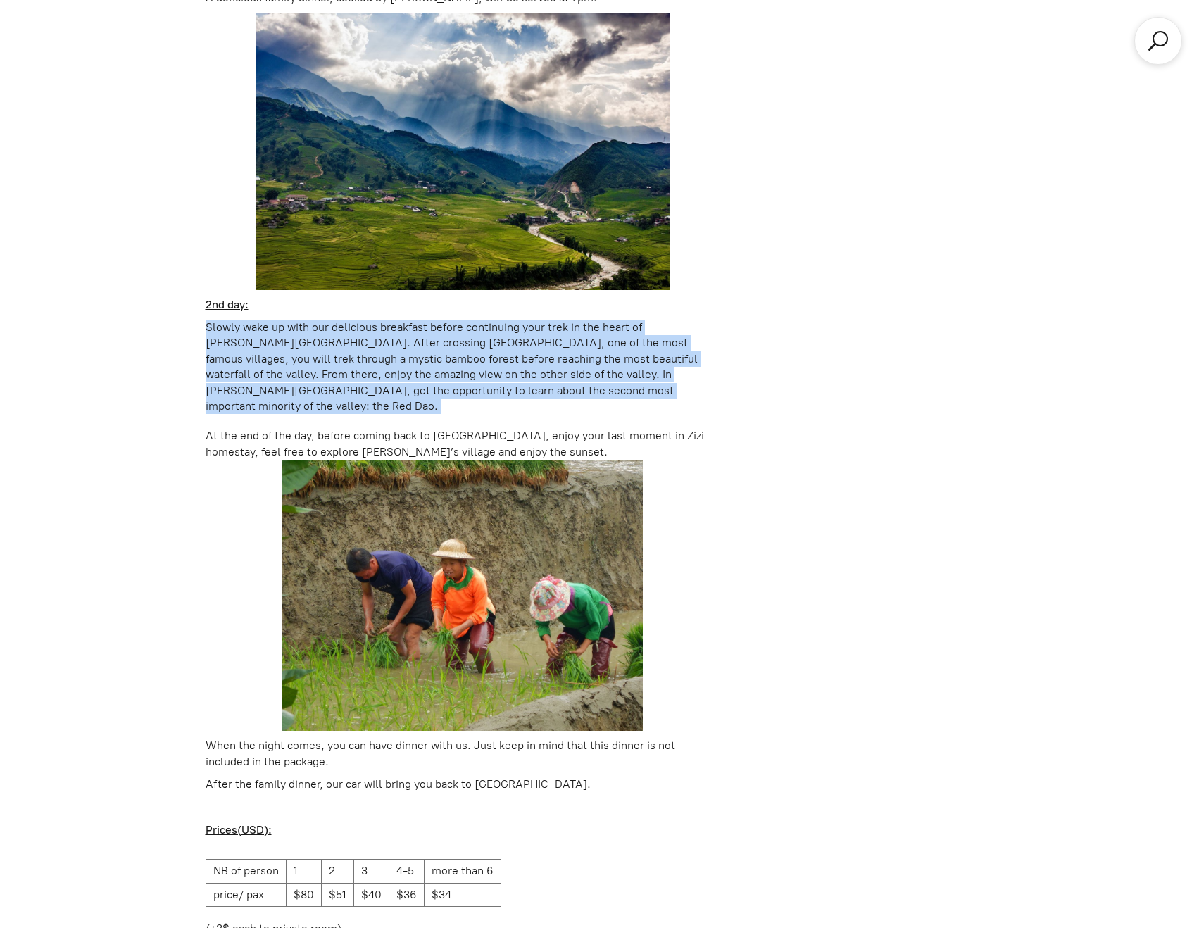
click at [385, 358] on p "Slowly wake up with our delicious breakfast before continuing your trek in the …" at bounding box center [463, 367] width 515 height 94
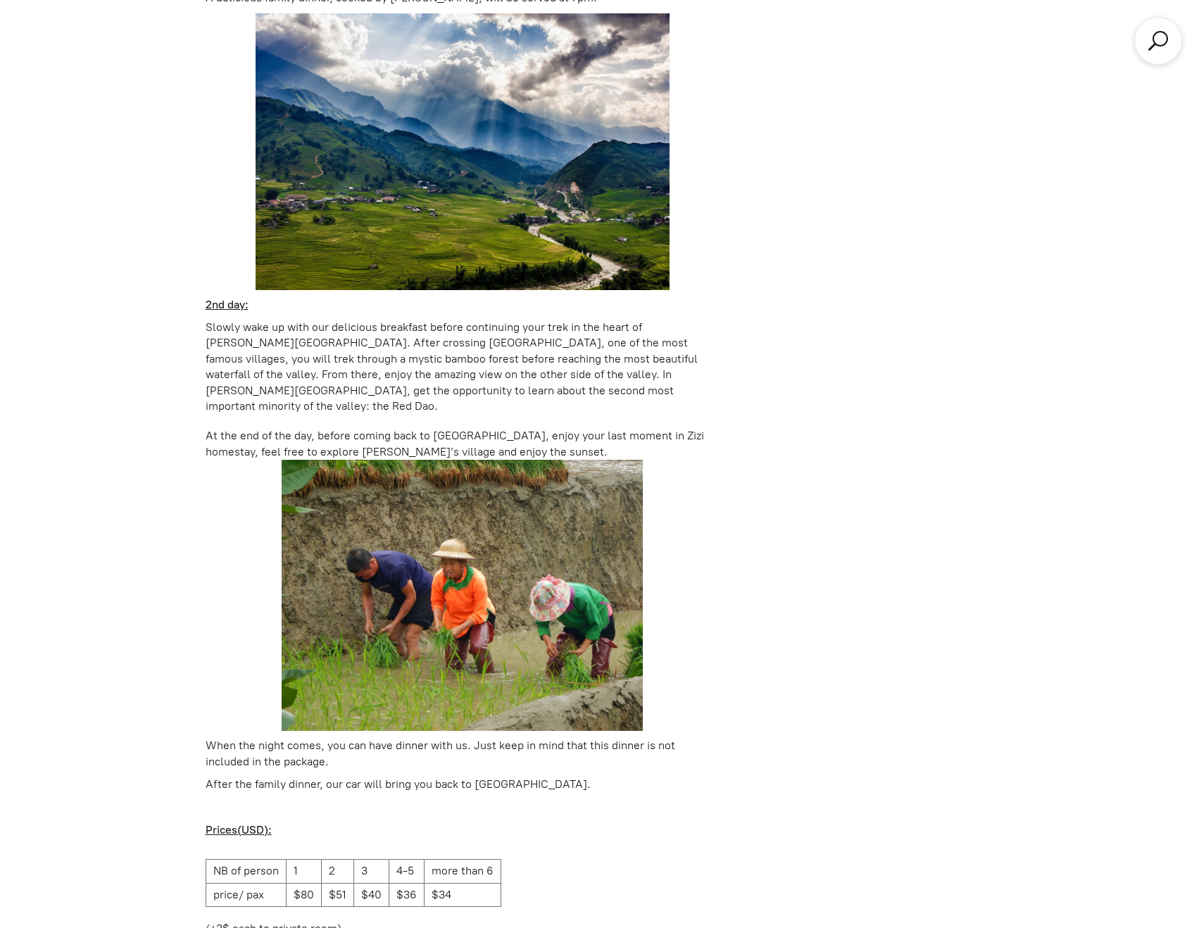
click at [363, 428] on div "At the end of the day, before coming back to Sapa, enjoy your last moment in Zi…" at bounding box center [463, 444] width 515 height 32
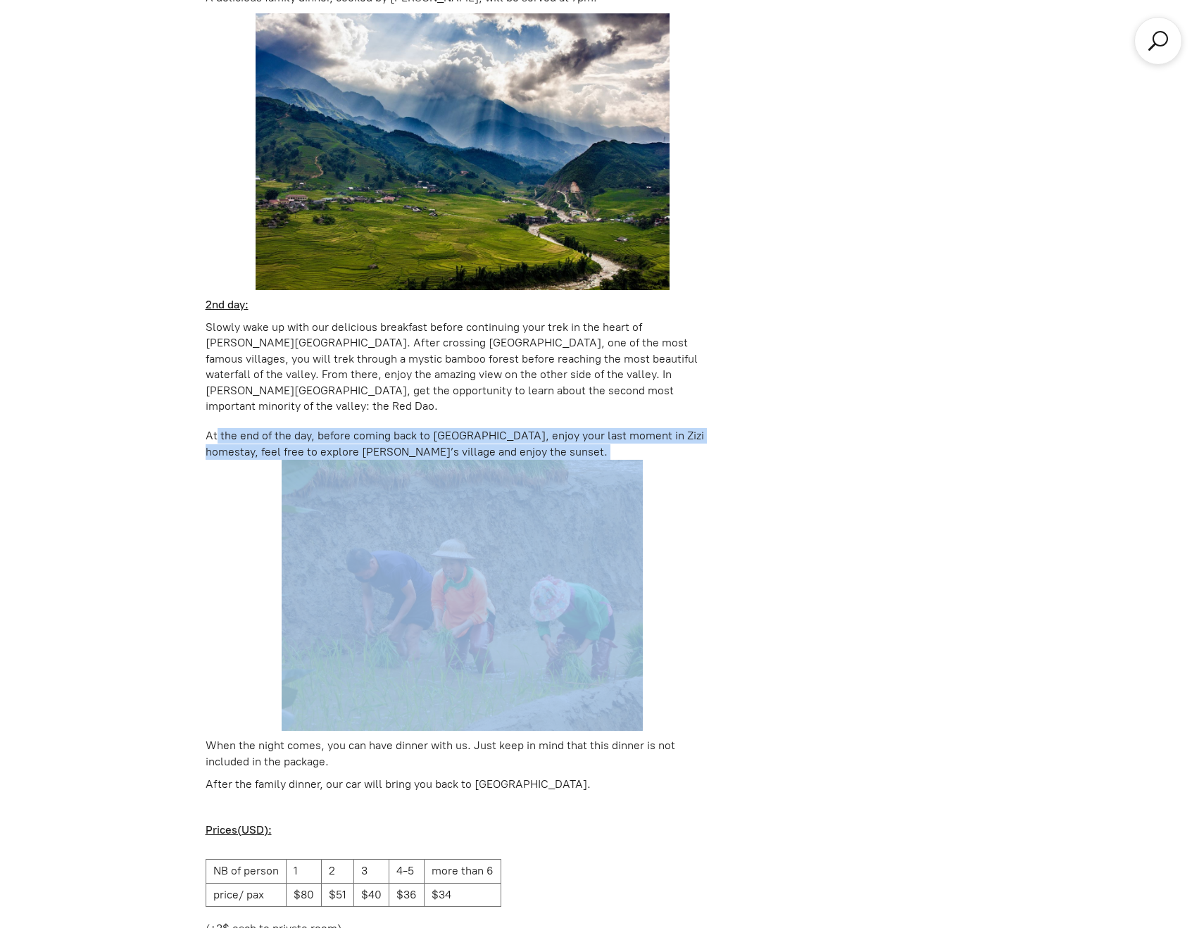
click at [363, 428] on div "At the end of the day, before coming back to Sapa, enjoy your last moment in Zi…" at bounding box center [463, 444] width 515 height 32
click at [241, 460] on p at bounding box center [463, 595] width 515 height 271
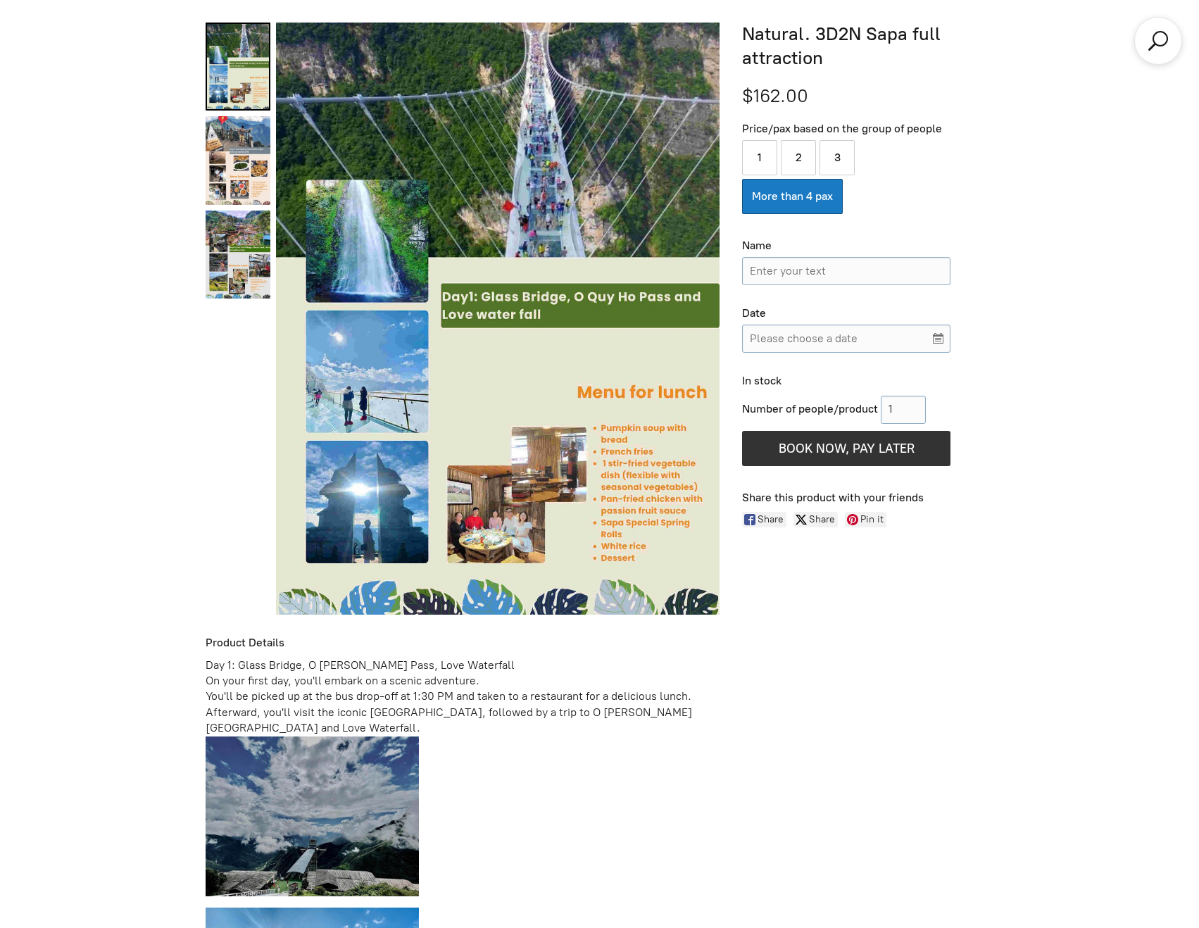
click at [500, 697] on div "You'll be picked up at the bus drop-off at 1:30 PM and taken to a restaurant fo…" at bounding box center [463, 711] width 515 height 47
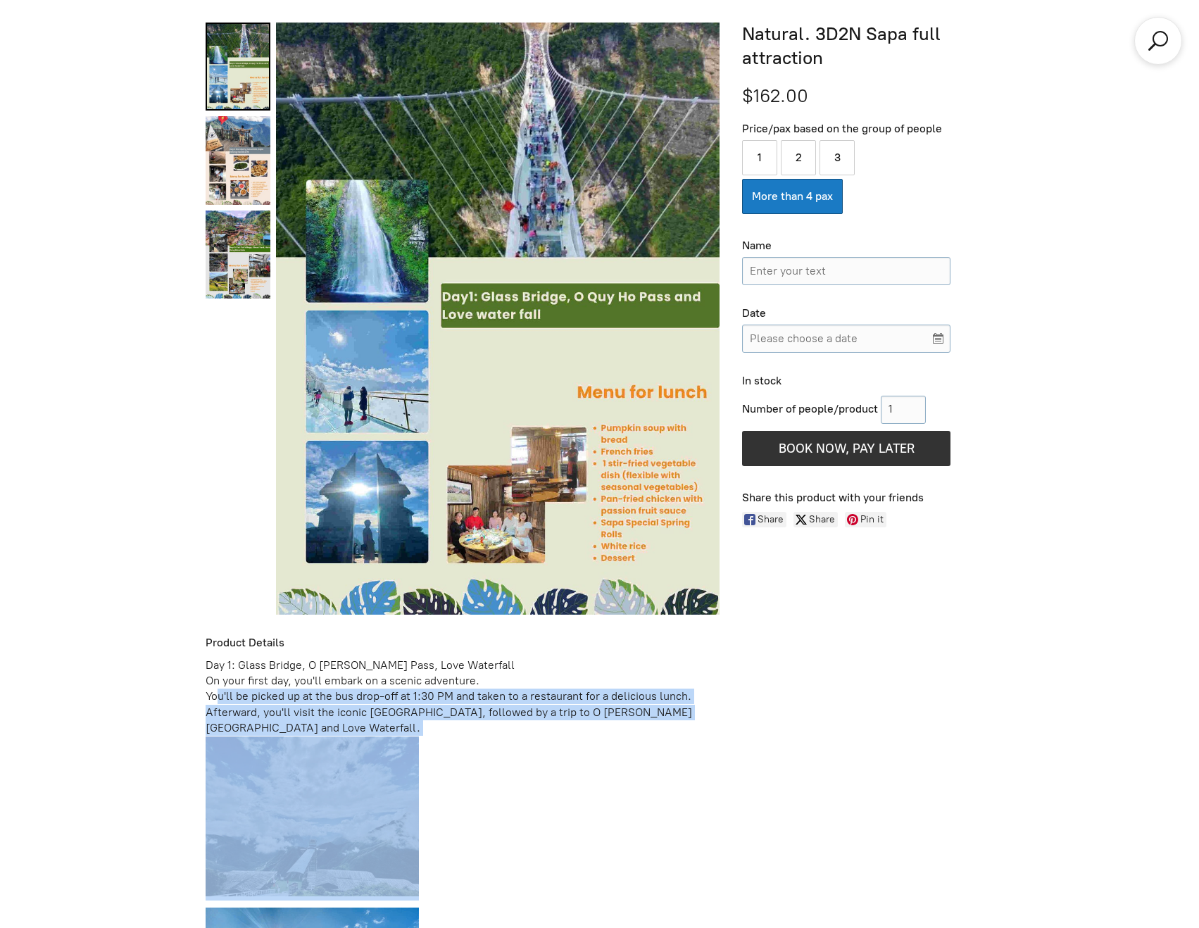
click at [500, 697] on div "You'll be picked up at the bus drop-off at 1:30 PM and taken to a restaurant fo…" at bounding box center [463, 711] width 515 height 47
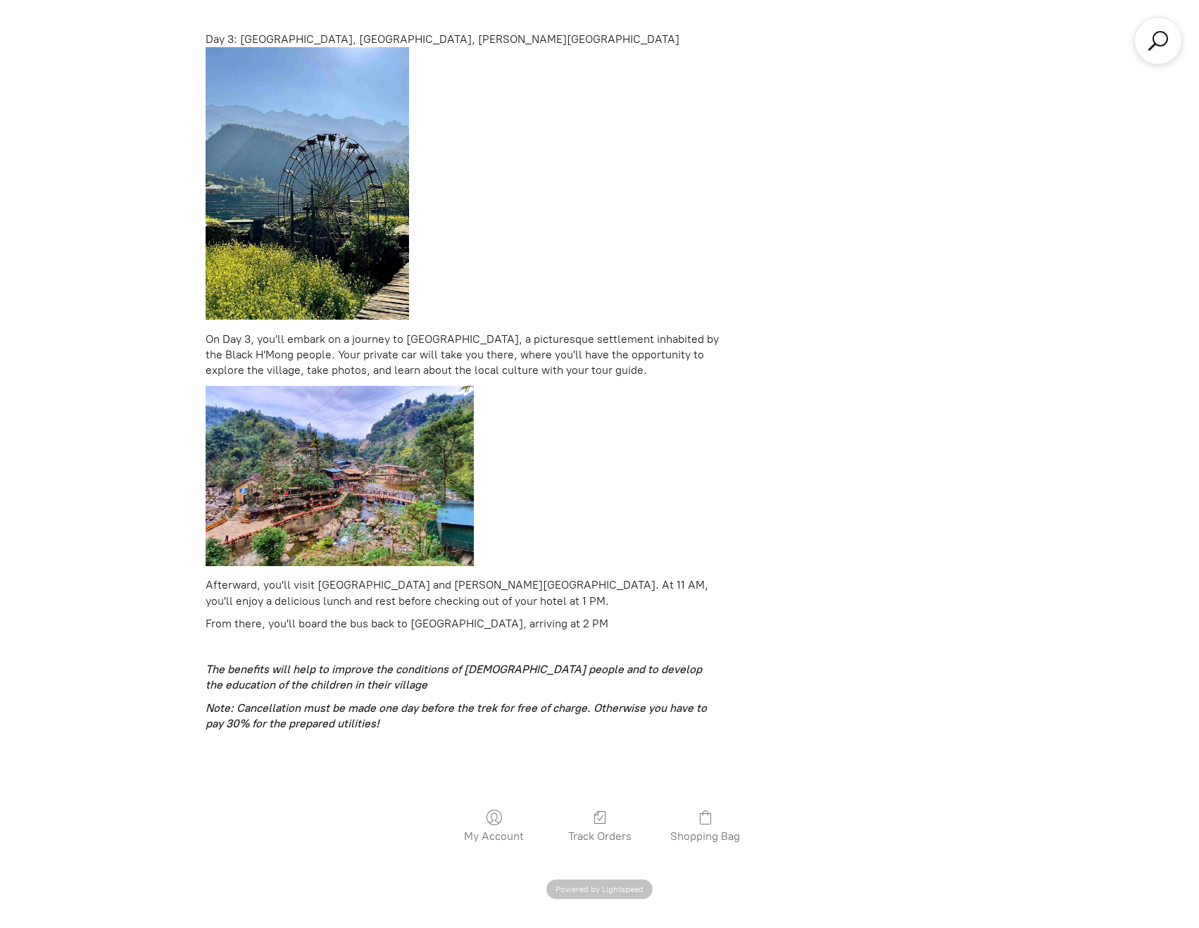
scroll to position [3532, 0]
